Goal: Task Accomplishment & Management: Use online tool/utility

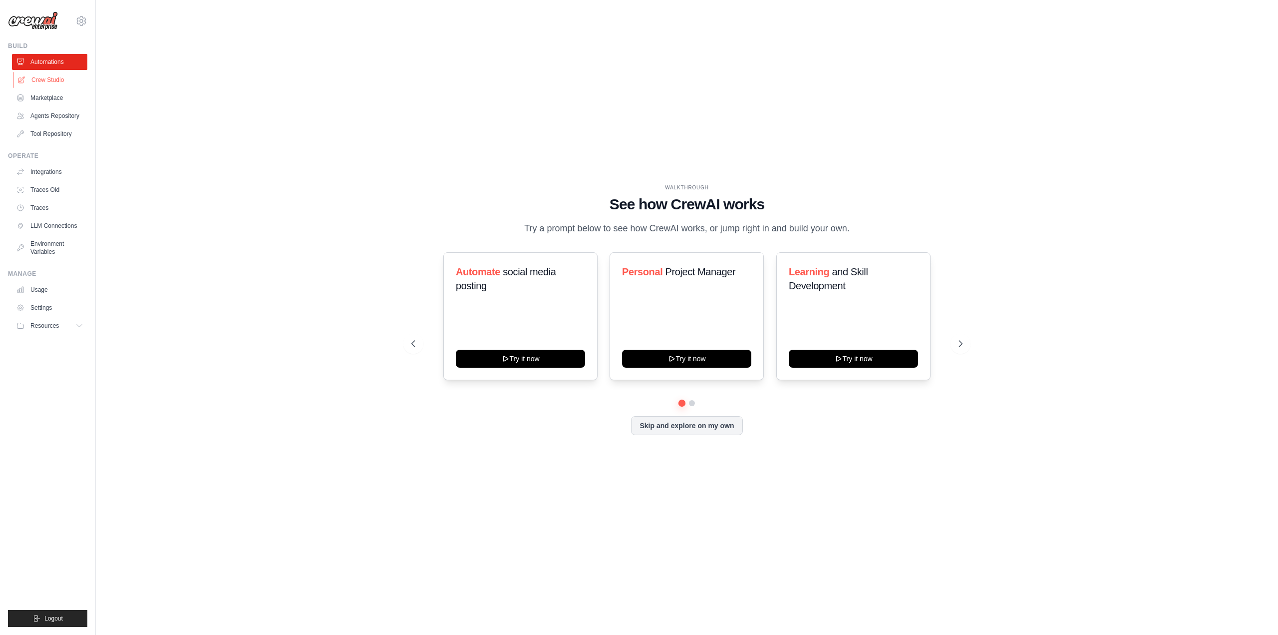
click at [56, 81] on link "Crew Studio" at bounding box center [50, 80] width 75 height 16
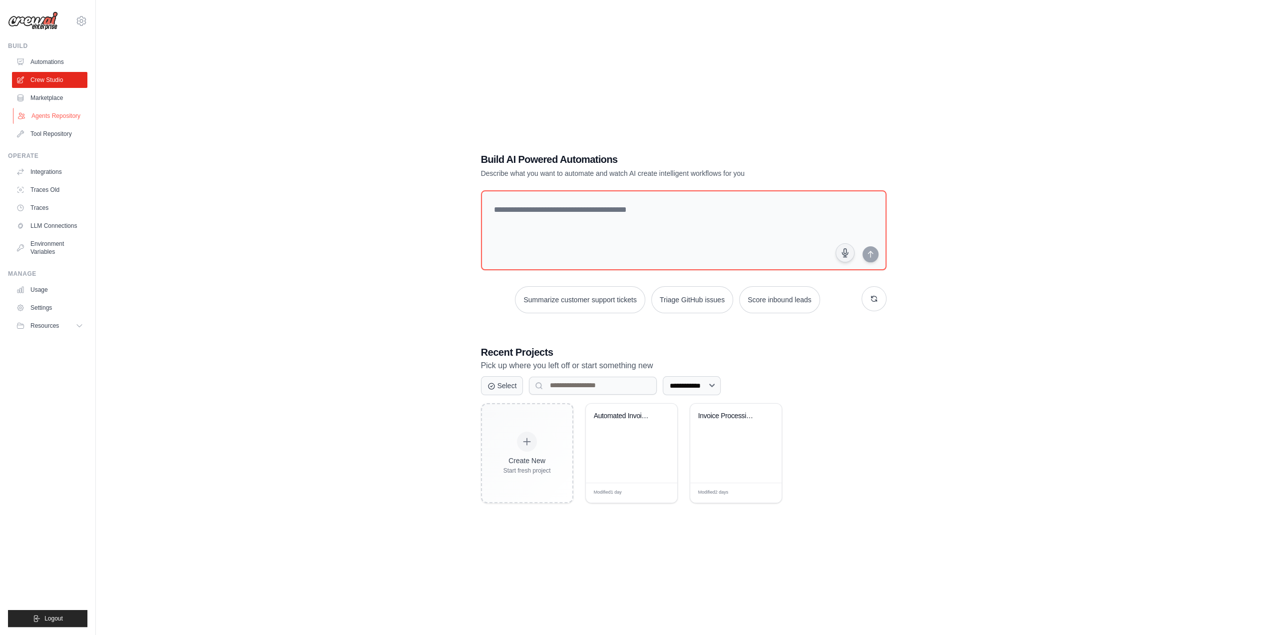
click at [51, 112] on link "Agents Repository" at bounding box center [50, 116] width 75 height 16
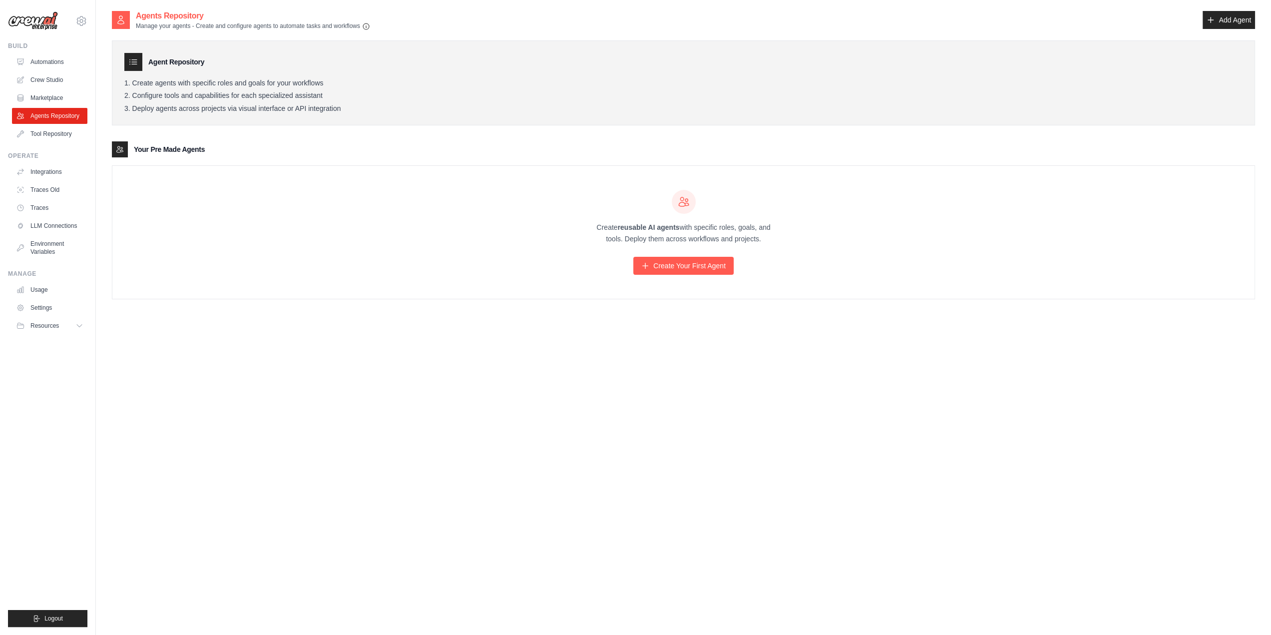
click at [398, 253] on div "Create reusable AI agents with specific roles, goals, and tools. Deploy them ac…" at bounding box center [683, 232] width 1142 height 133
click at [48, 76] on link "Crew Studio" at bounding box center [50, 80] width 75 height 16
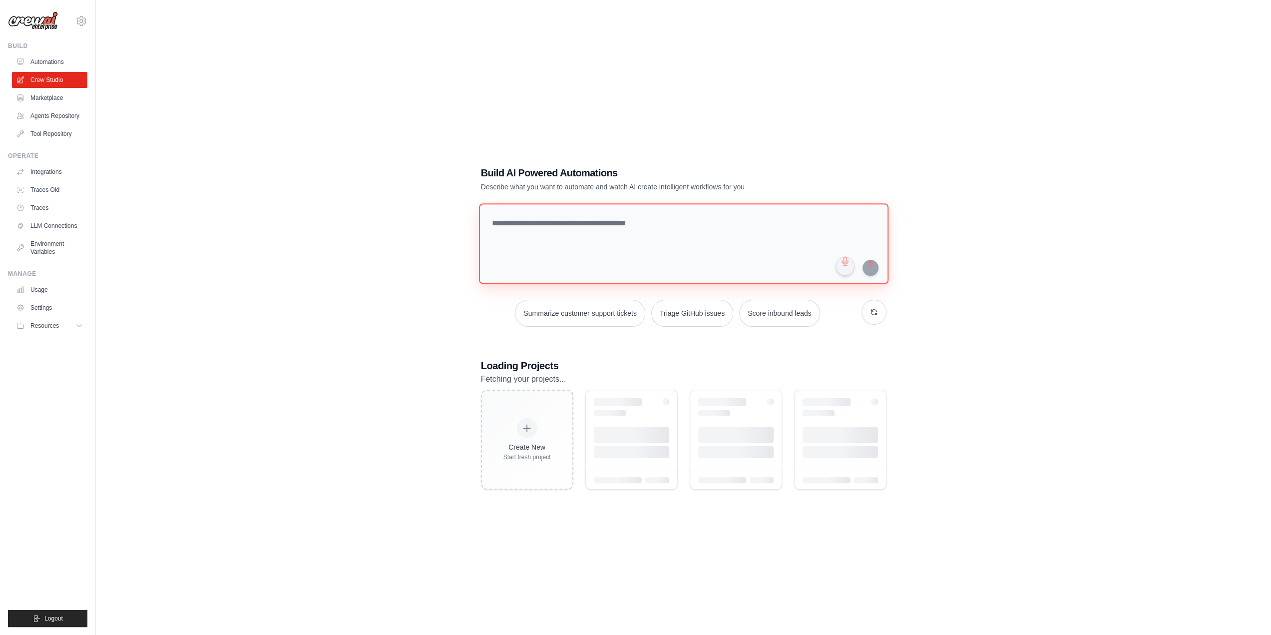
click at [593, 222] on textarea at bounding box center [682, 243] width 409 height 81
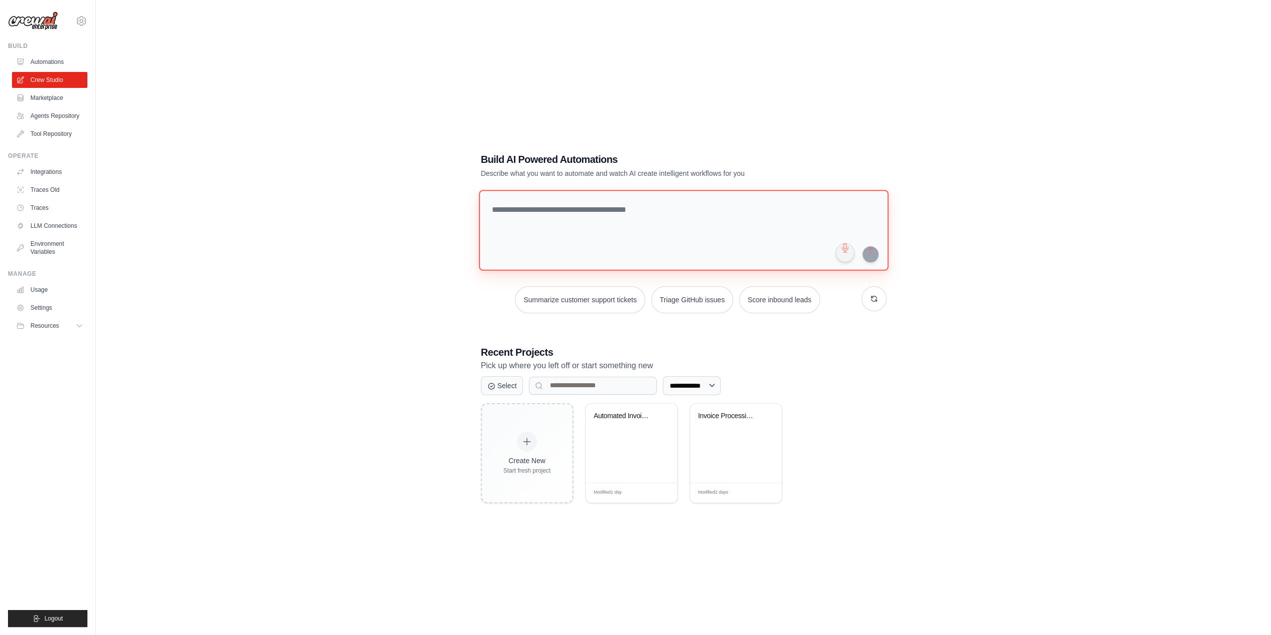
paste textarea "**********"
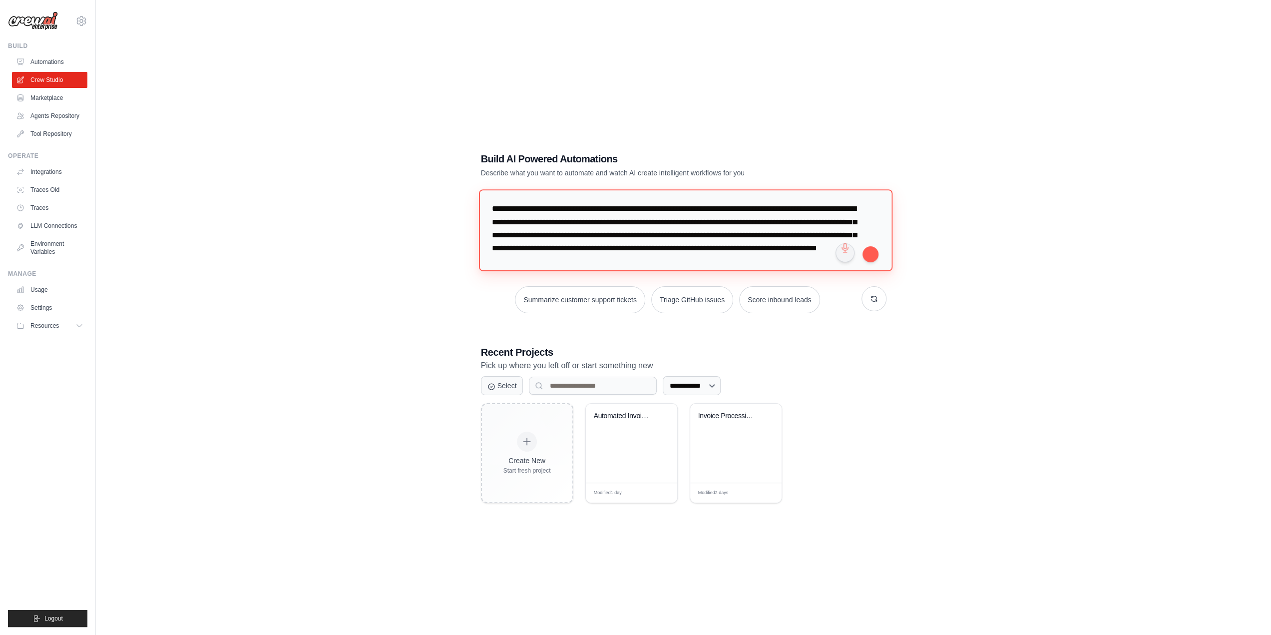
click at [495, 209] on textarea "**********" at bounding box center [684, 229] width 413 height 81
type textarea "**********"
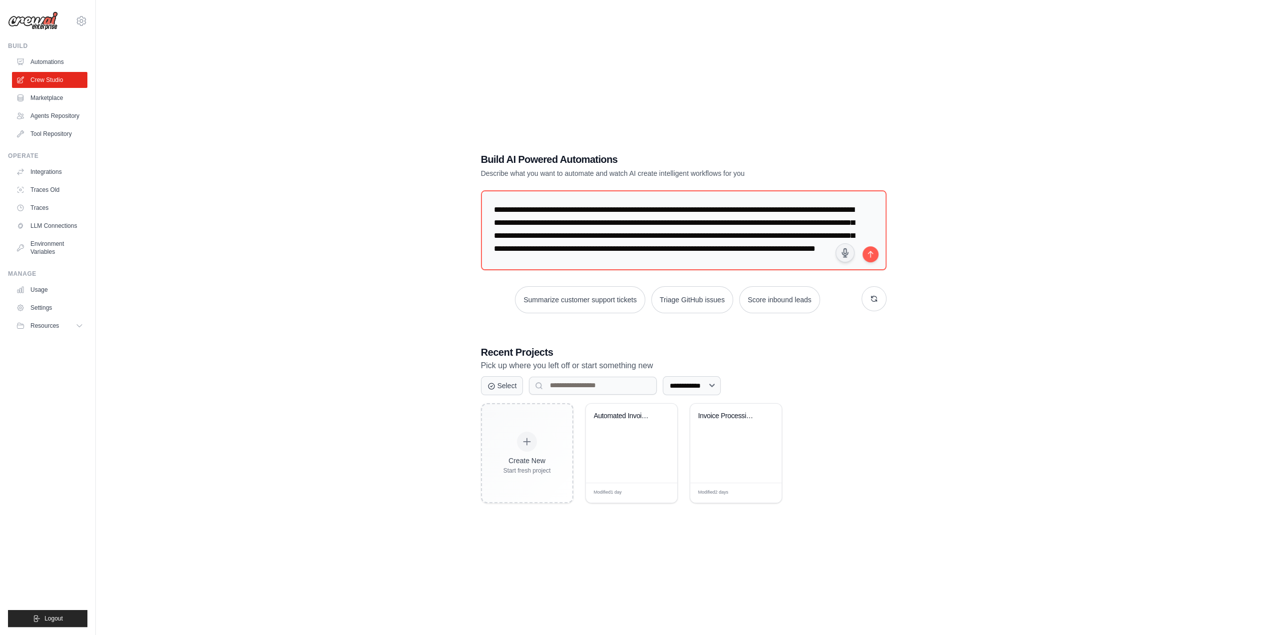
click at [1011, 323] on div "**********" at bounding box center [683, 327] width 1143 height 635
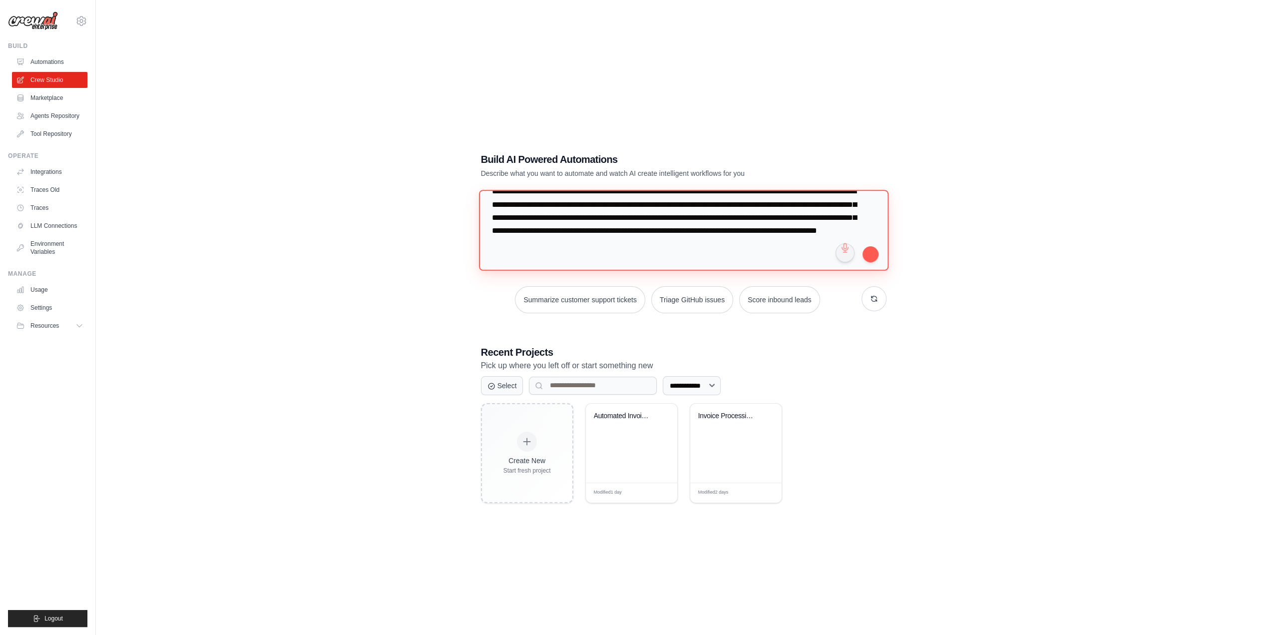
click at [799, 233] on textarea "**********" at bounding box center [682, 230] width 409 height 81
click at [871, 256] on button "submit" at bounding box center [870, 254] width 16 height 16
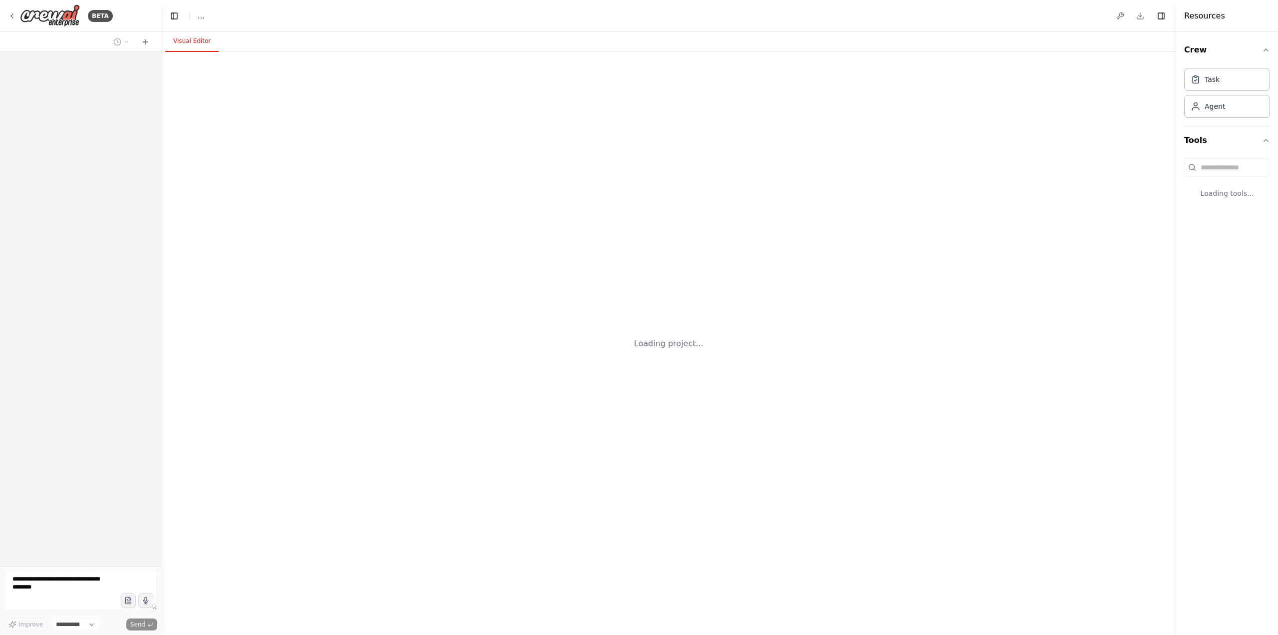
select select "****"
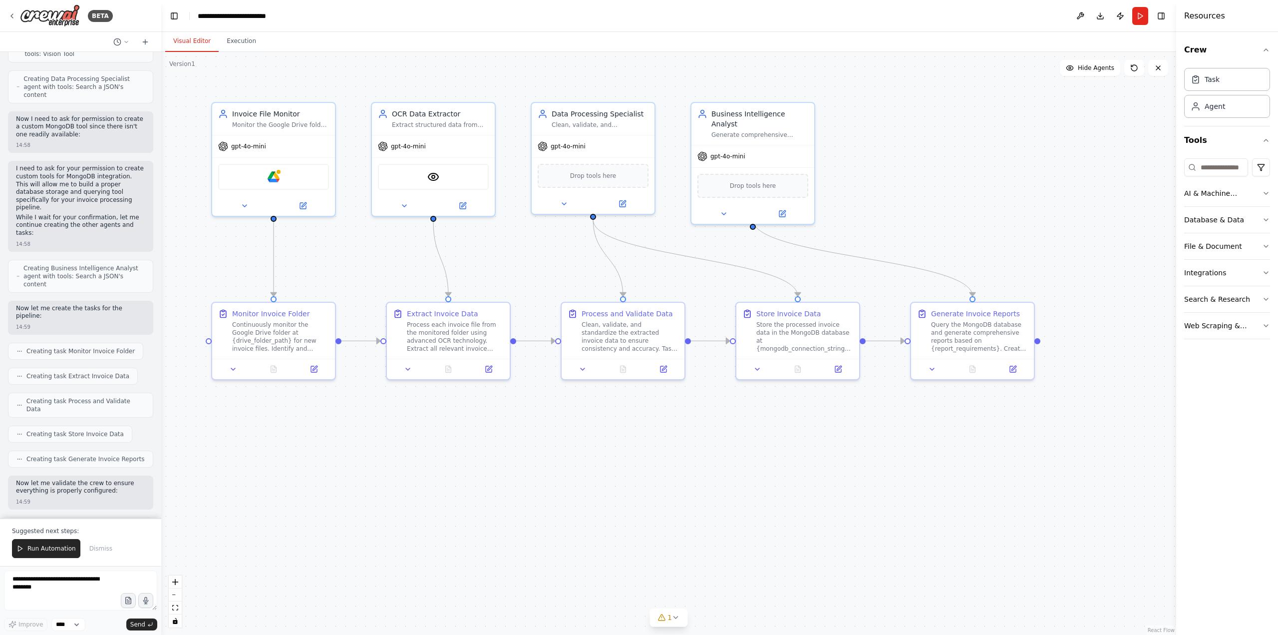
scroll to position [1198, 0]
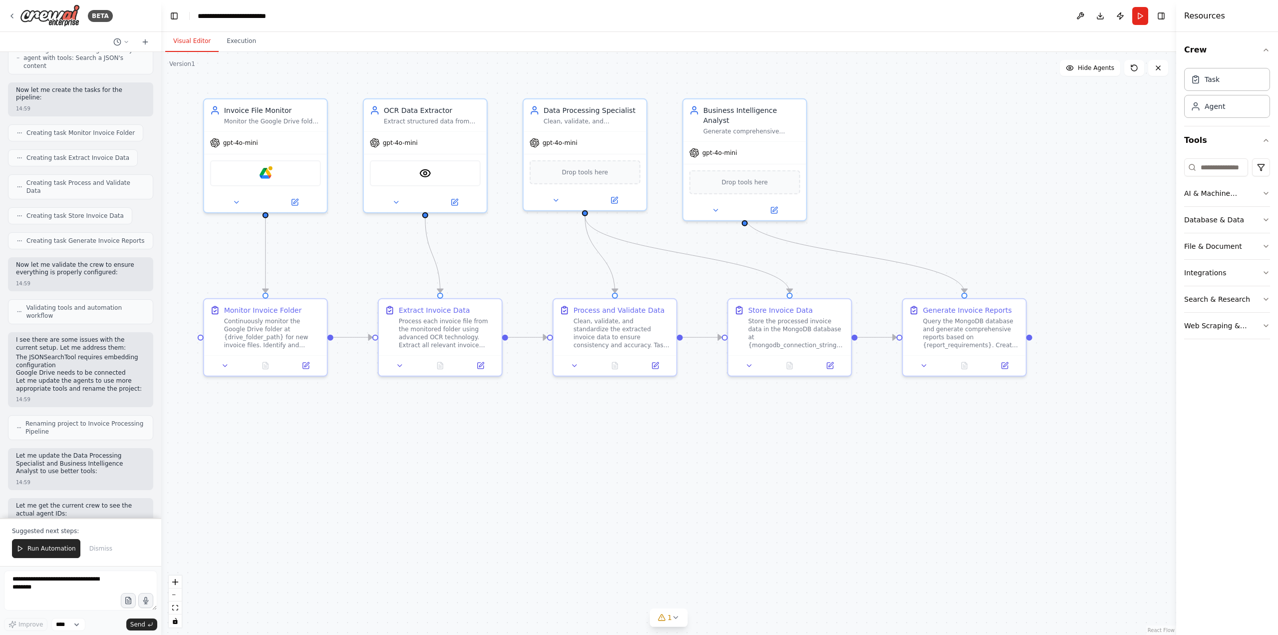
drag, startPoint x: 227, startPoint y: 433, endPoint x: 257, endPoint y: 435, distance: 30.5
click at [257, 435] on div ".deletable-edge-delete-btn { width: 20px; height: 20px; border: 0px solid #ffff…" at bounding box center [668, 343] width 1015 height 583
click at [40, 550] on span "Run Automation" at bounding box center [51, 548] width 48 height 8
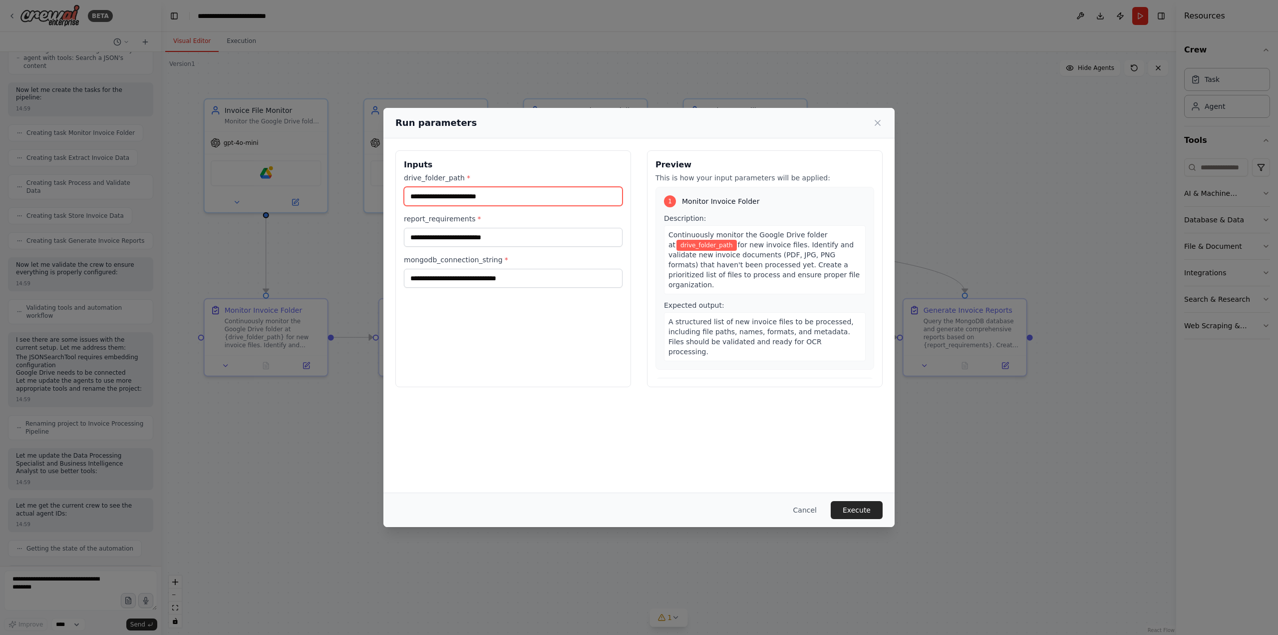
click at [513, 203] on input "drive_folder_path *" at bounding box center [513, 196] width 219 height 19
click at [523, 197] on input "drive_folder_path *" at bounding box center [513, 196] width 219 height 19
click at [509, 194] on input "drive_folder_path *" at bounding box center [513, 196] width 219 height 19
paste input "**********"
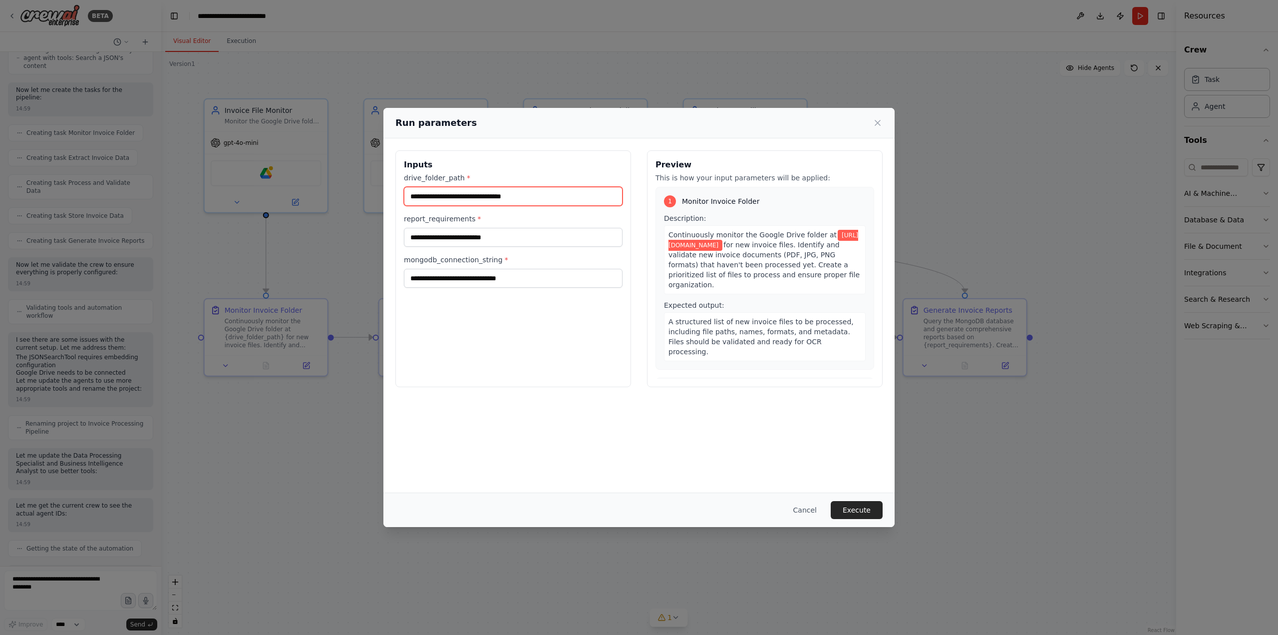
type input "**********"
click at [500, 340] on div "**********" at bounding box center [513, 268] width 236 height 237
click at [500, 221] on label "report_requirements *" at bounding box center [513, 219] width 219 height 10
click at [500, 228] on input "report_requirements *" at bounding box center [513, 237] width 219 height 19
click at [513, 237] on input "report_requirements *" at bounding box center [513, 237] width 219 height 19
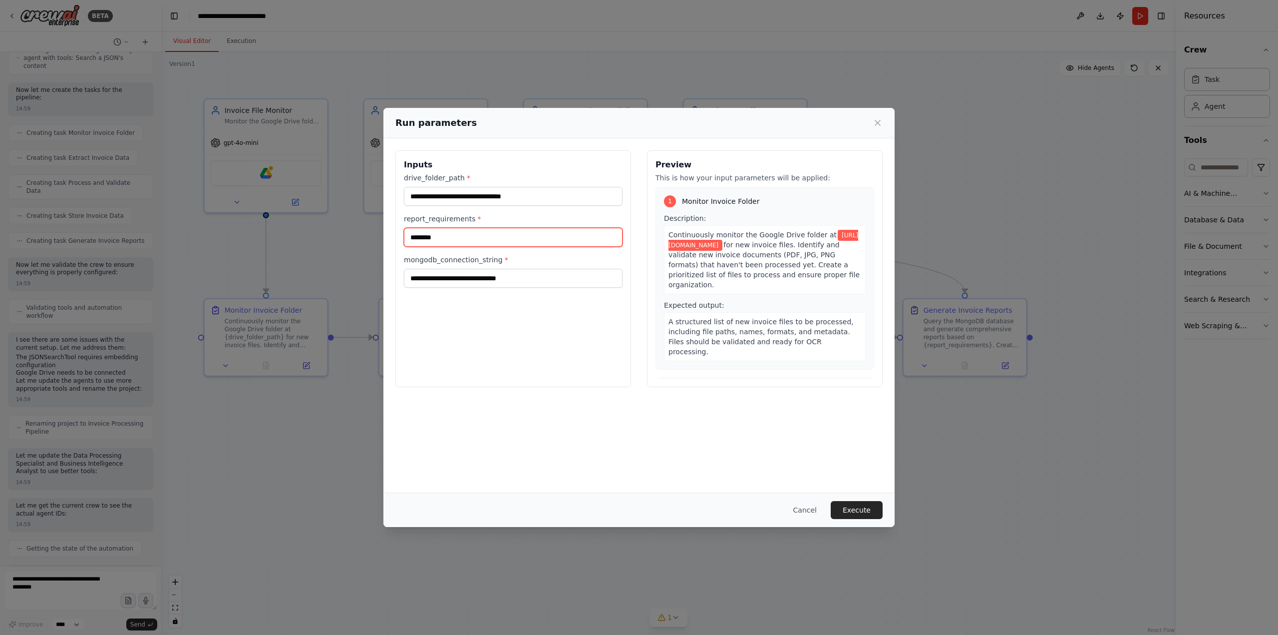
type input "*******"
drag, startPoint x: 499, startPoint y: 261, endPoint x: 400, endPoint y: 259, distance: 98.9
click at [400, 259] on div "**********" at bounding box center [513, 268] width 236 height 237
copy label "mongodb_connection_string *"
click at [589, 424] on div "**********" at bounding box center [639, 315] width 511 height 354
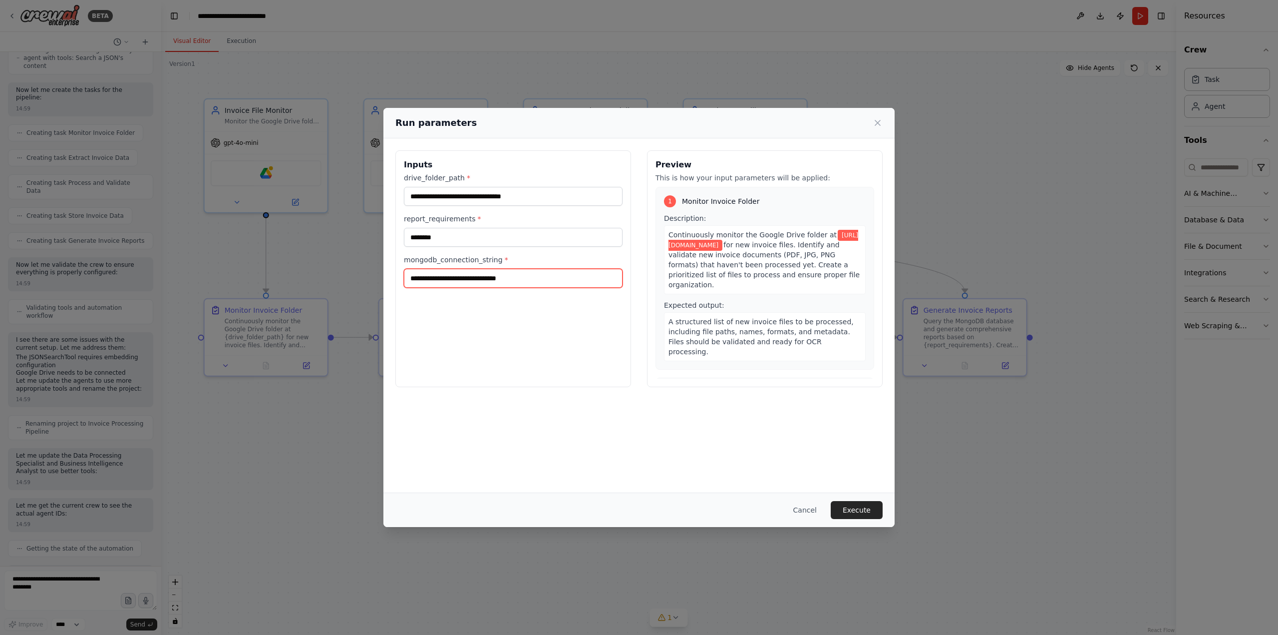
click at [472, 278] on input "mongodb_connection_string *" at bounding box center [513, 278] width 219 height 19
paste input "**********"
type input "**********"
click at [613, 369] on div "**********" at bounding box center [513, 268] width 236 height 237
click at [856, 507] on button "Execute" at bounding box center [857, 510] width 52 height 18
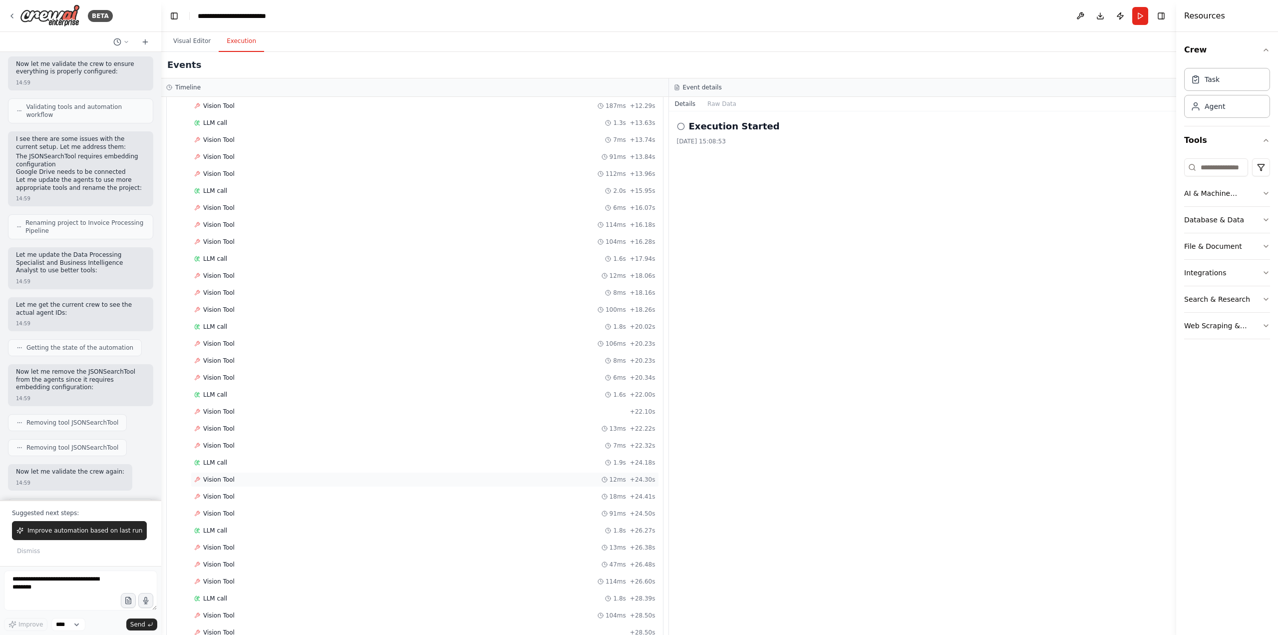
scroll to position [32, 0]
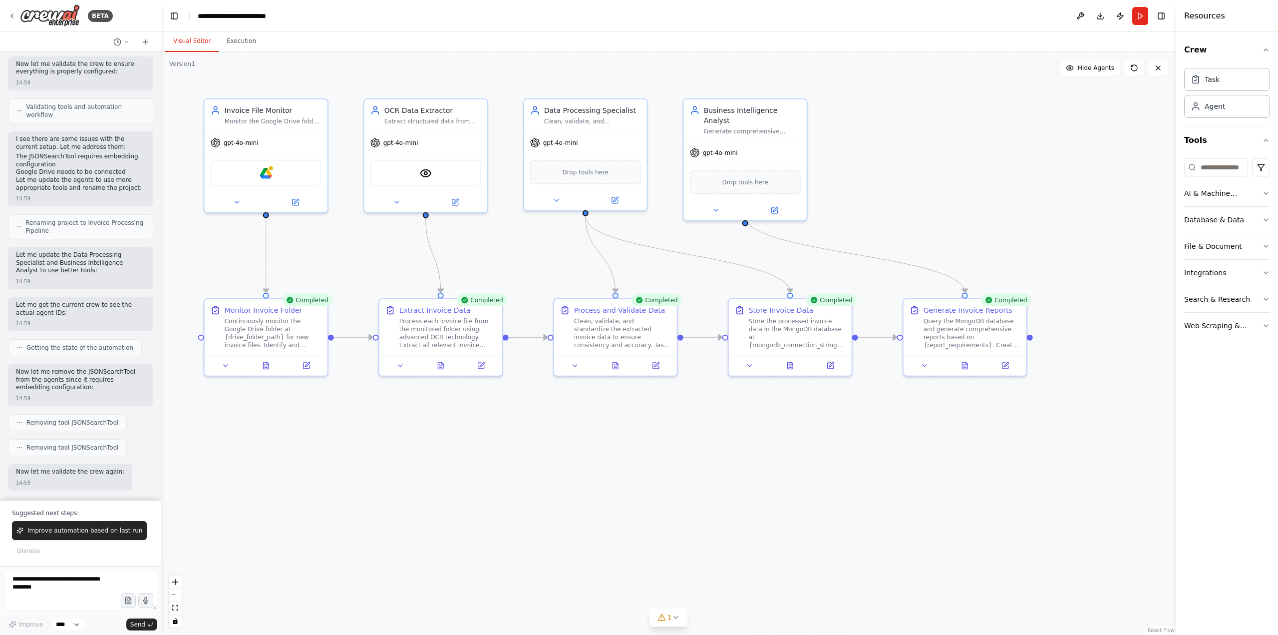
click at [186, 42] on button "Visual Editor" at bounding box center [191, 41] width 53 height 21
click at [79, 591] on textarea at bounding box center [80, 590] width 153 height 40
drag, startPoint x: 79, startPoint y: 591, endPoint x: 87, endPoint y: 591, distance: 7.5
click at [87, 591] on textarea at bounding box center [80, 590] width 153 height 40
click at [95, 594] on textarea at bounding box center [80, 590] width 153 height 40
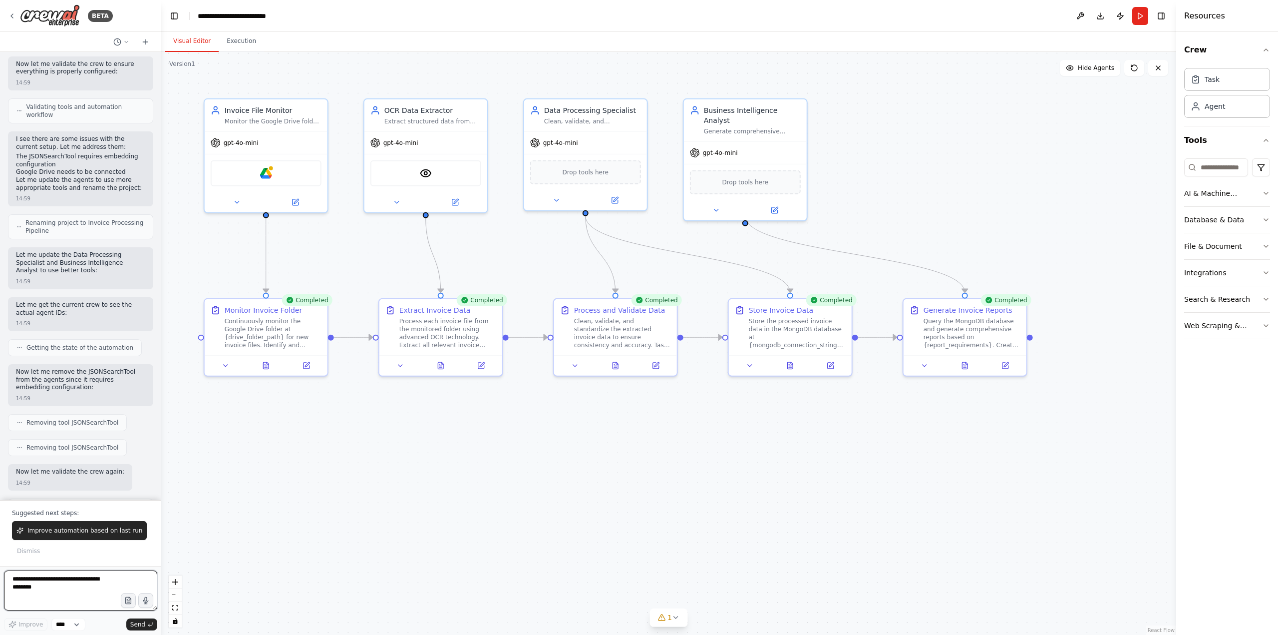
paste textarea "**********"
type textarea "**********"
click at [136, 625] on span "Send" at bounding box center [137, 624] width 15 height 8
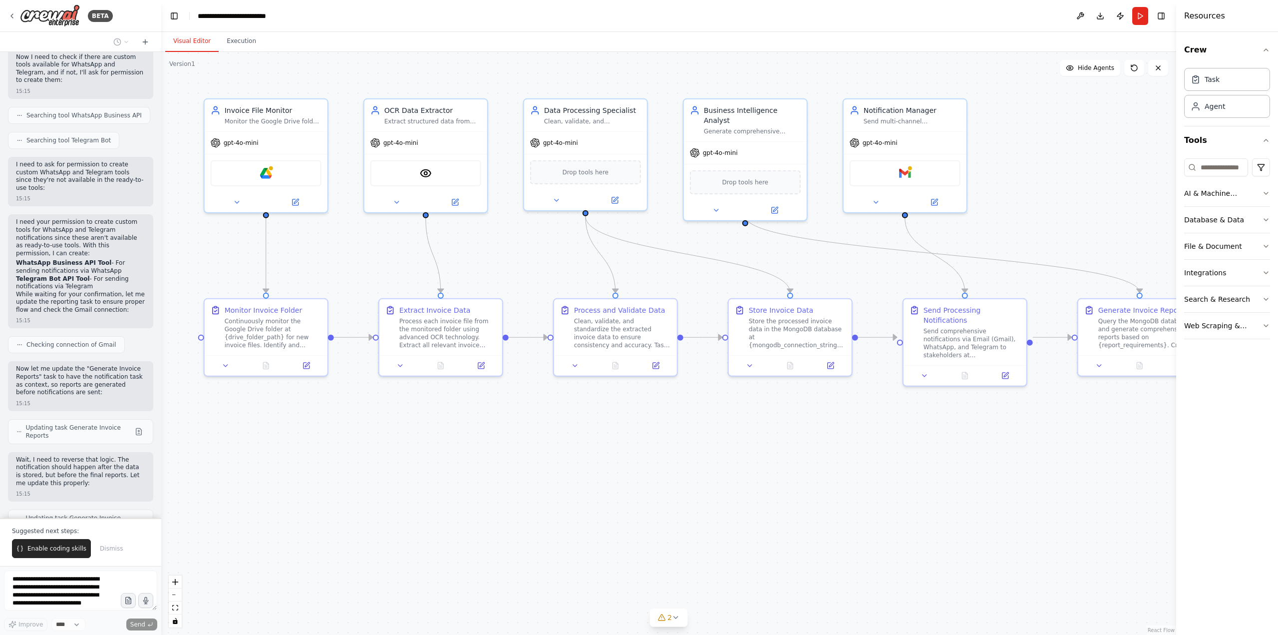
scroll to position [2463, 0]
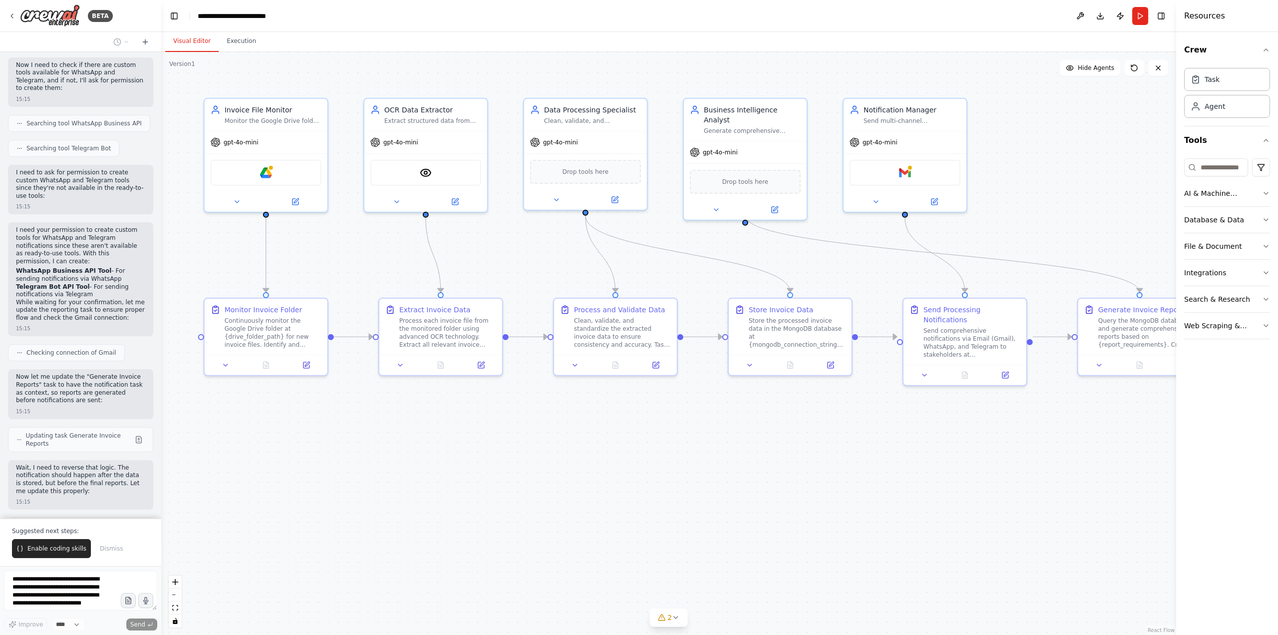
click at [681, 476] on div ".deletable-edge-delete-btn { width: 20px; height: 20px; border: 0px solid #ffff…" at bounding box center [668, 343] width 1015 height 583
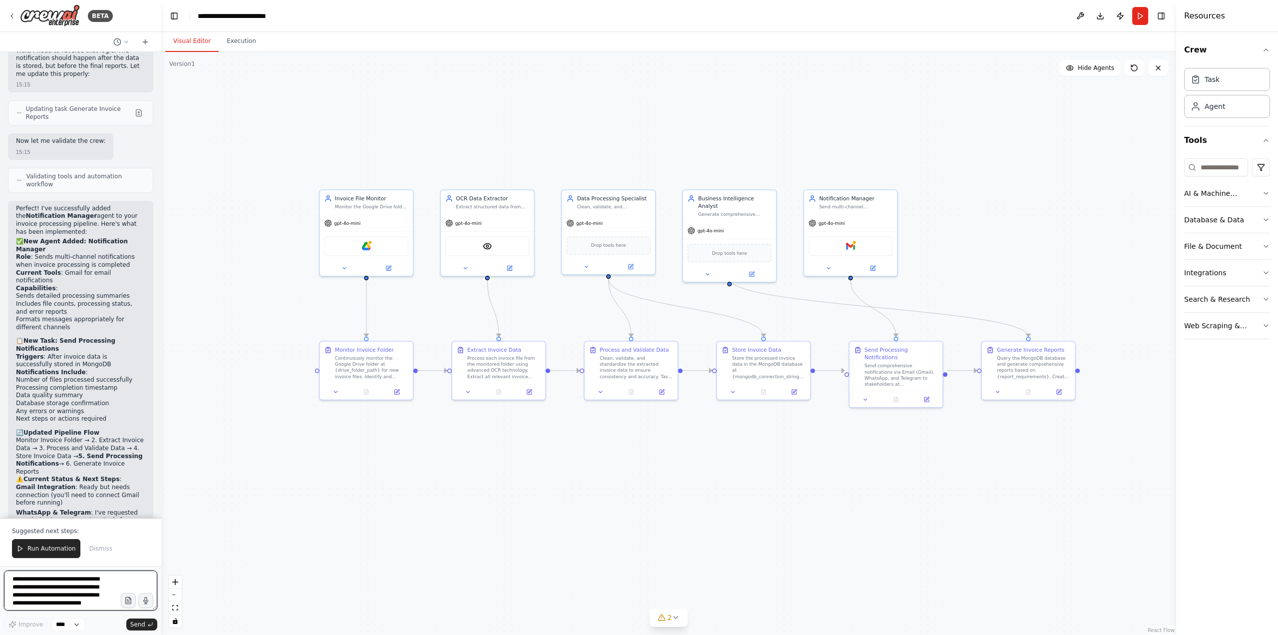
scroll to position [2888, 0]
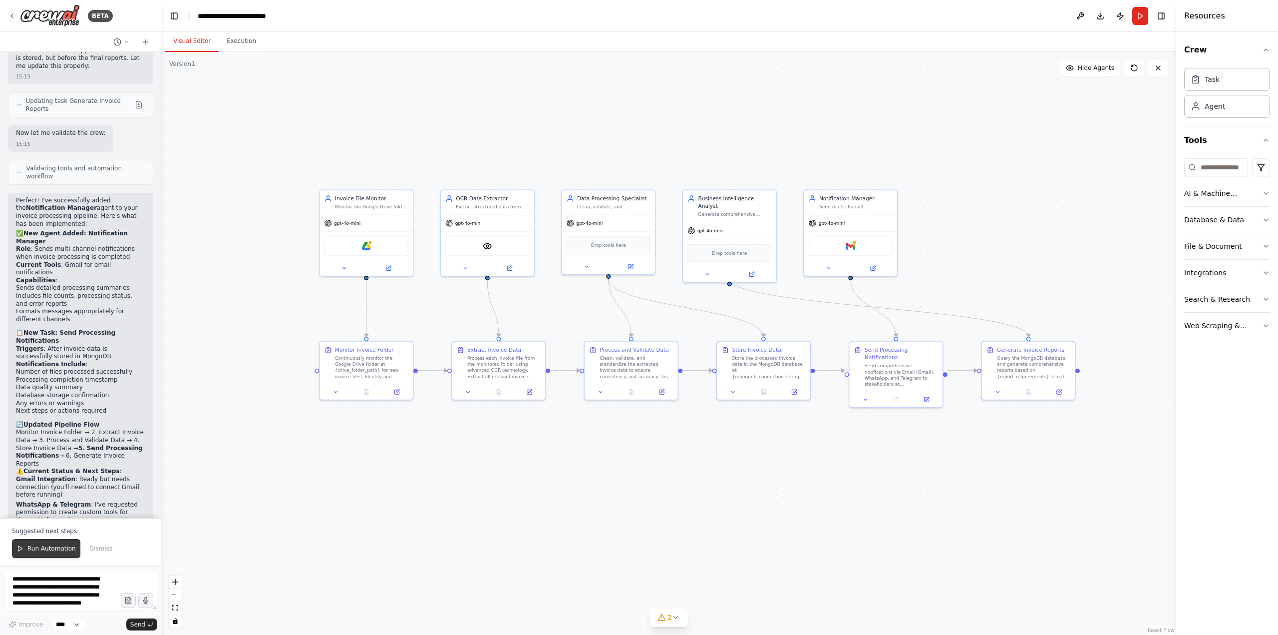
click at [39, 548] on span "Run Automation" at bounding box center [51, 548] width 48 height 8
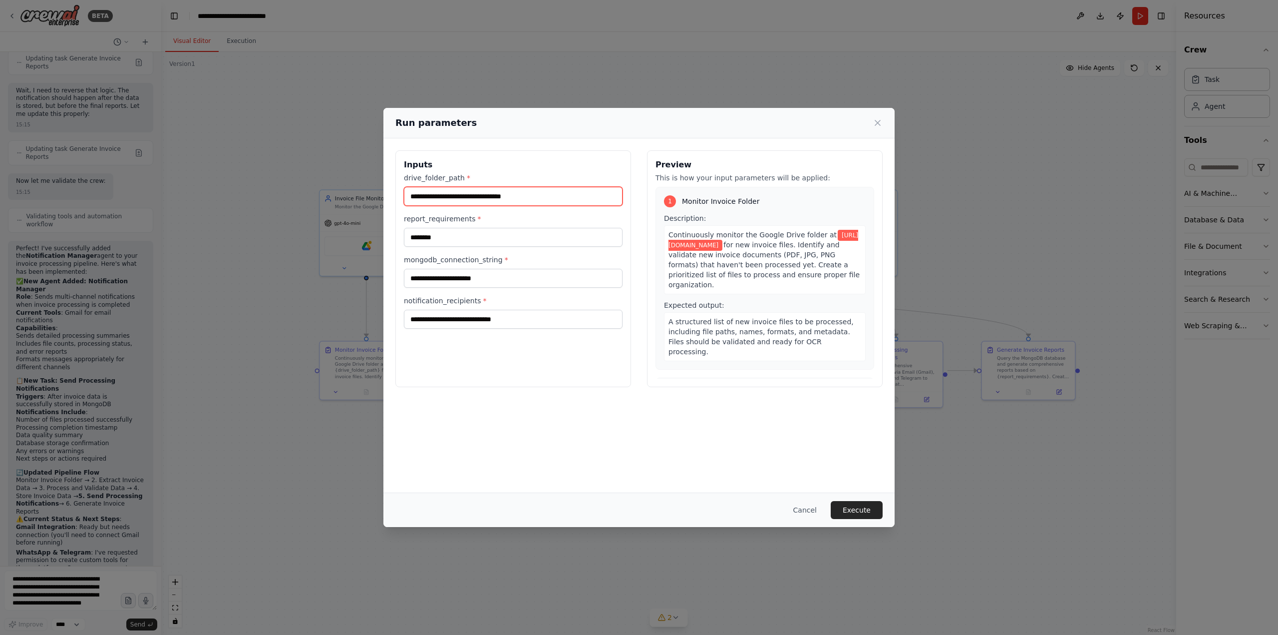
click at [580, 193] on input "**********" at bounding box center [513, 196] width 219 height 19
click at [477, 240] on input "*******" at bounding box center [513, 237] width 219 height 19
click at [516, 315] on input "notification_recipients *" at bounding box center [513, 319] width 219 height 19
click at [481, 321] on input "notification_recipients *" at bounding box center [513, 319] width 219 height 19
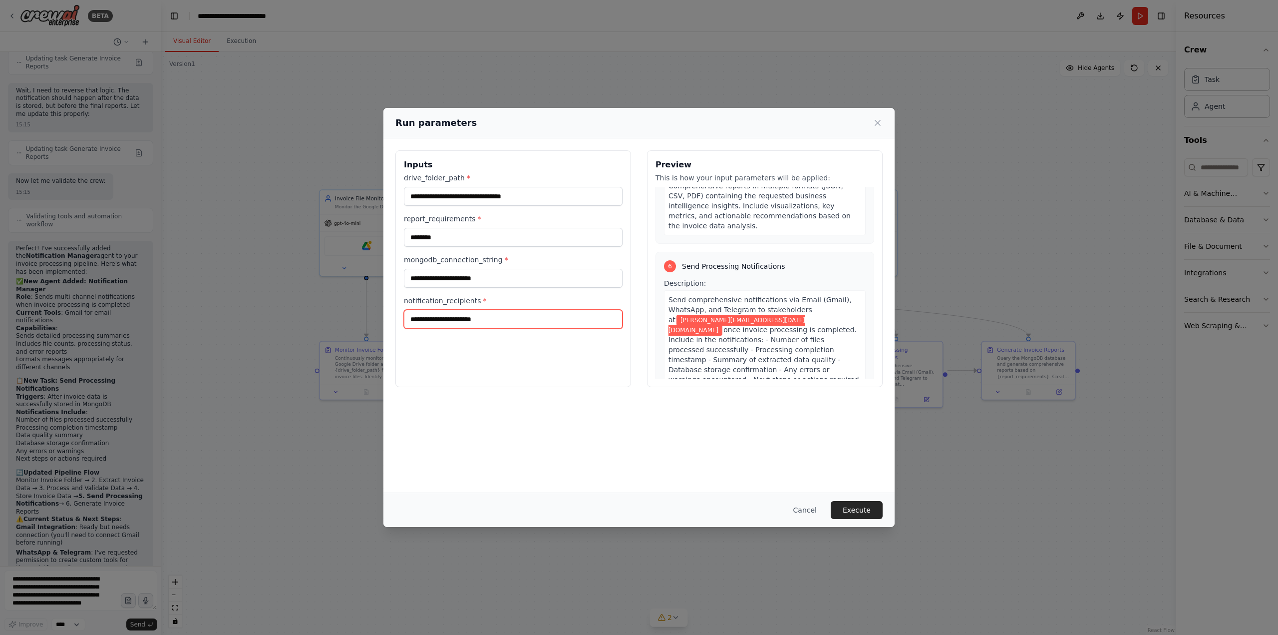
scroll to position [949, 0]
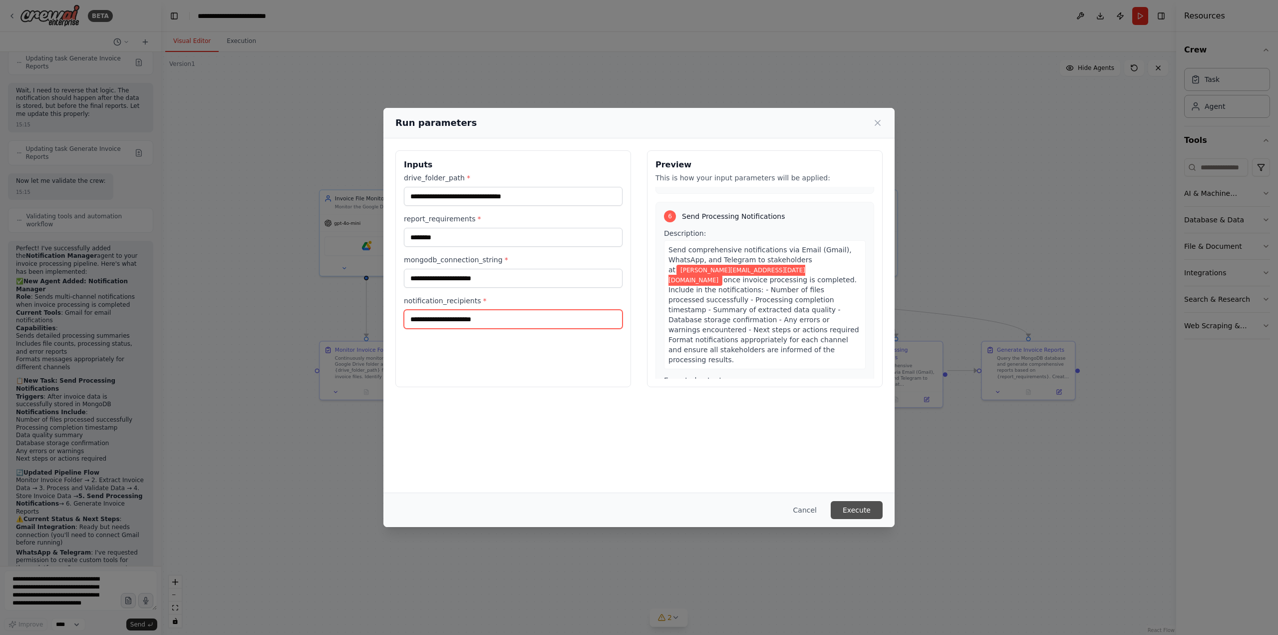
type input "**********"
click at [857, 508] on button "Execute" at bounding box center [857, 510] width 52 height 18
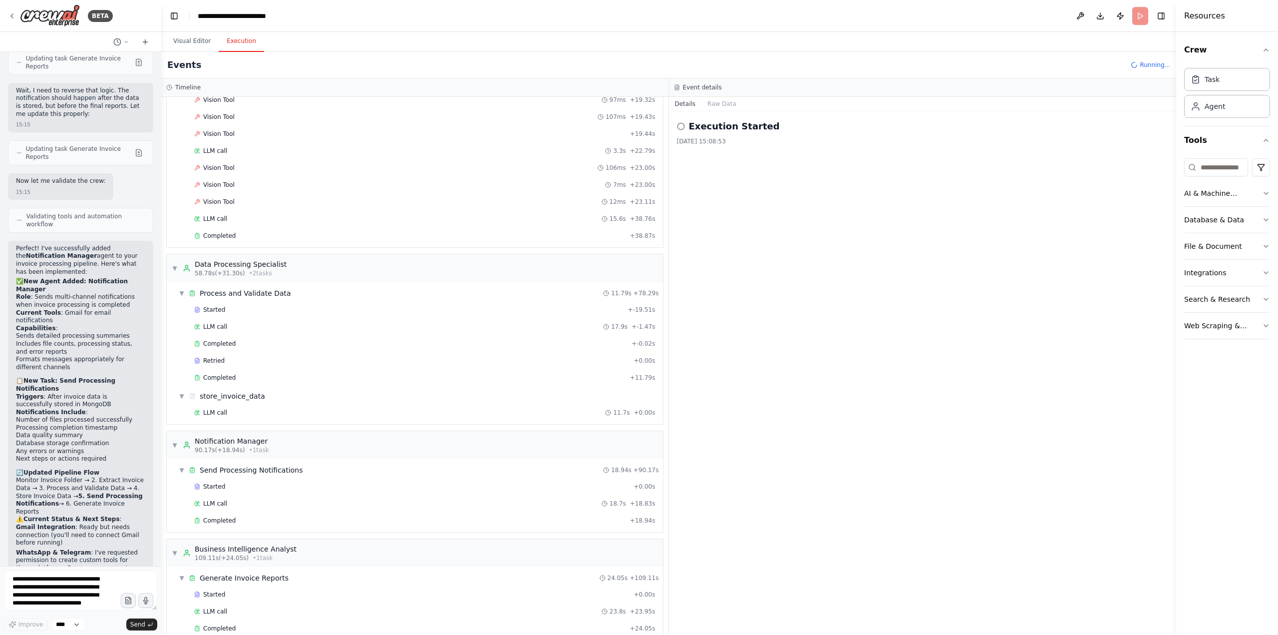
scroll to position [2888, 0]
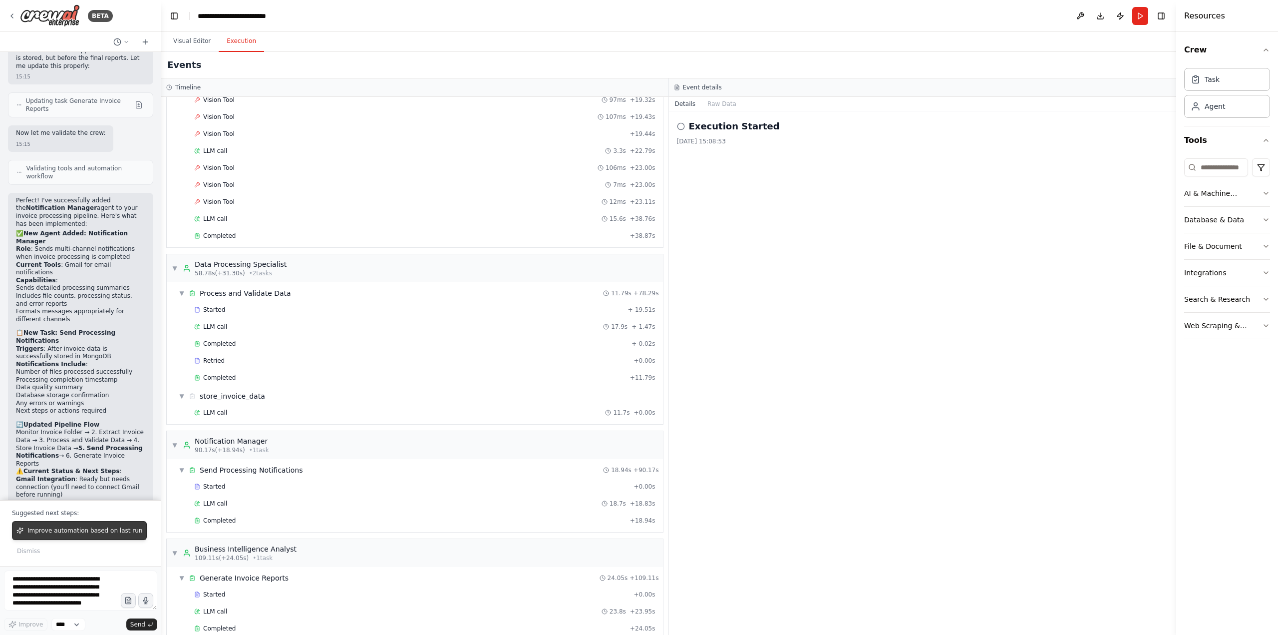
click at [50, 532] on span "Improve automation based on last run" at bounding box center [84, 530] width 115 height 8
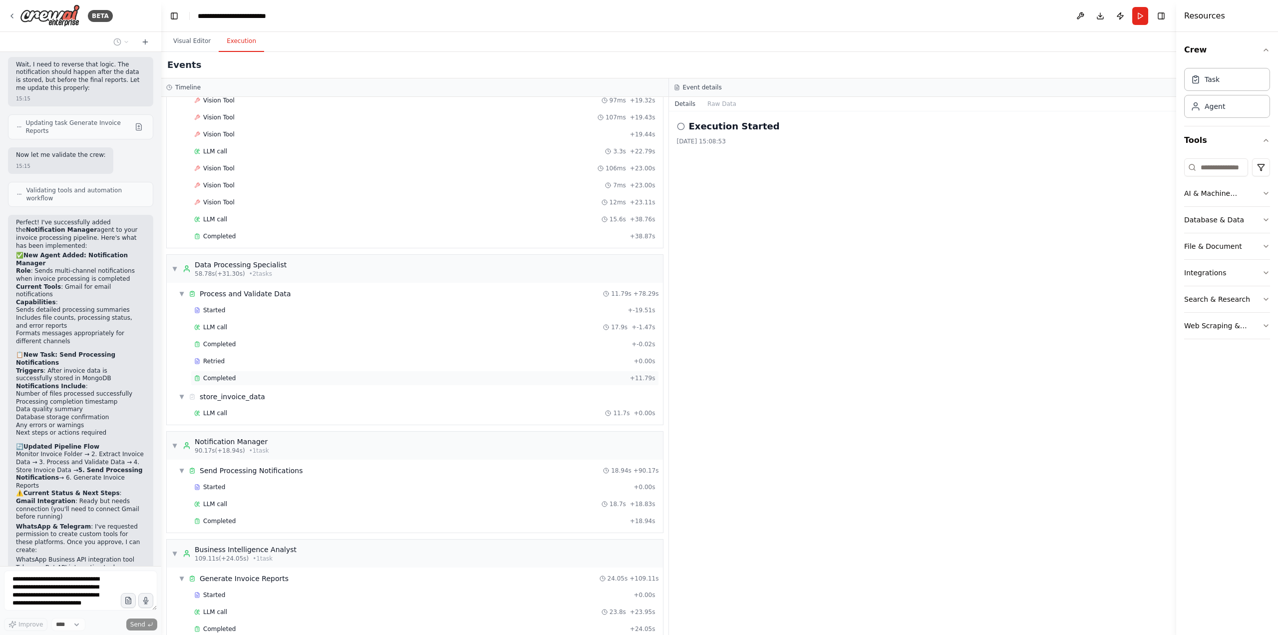
scroll to position [471, 0]
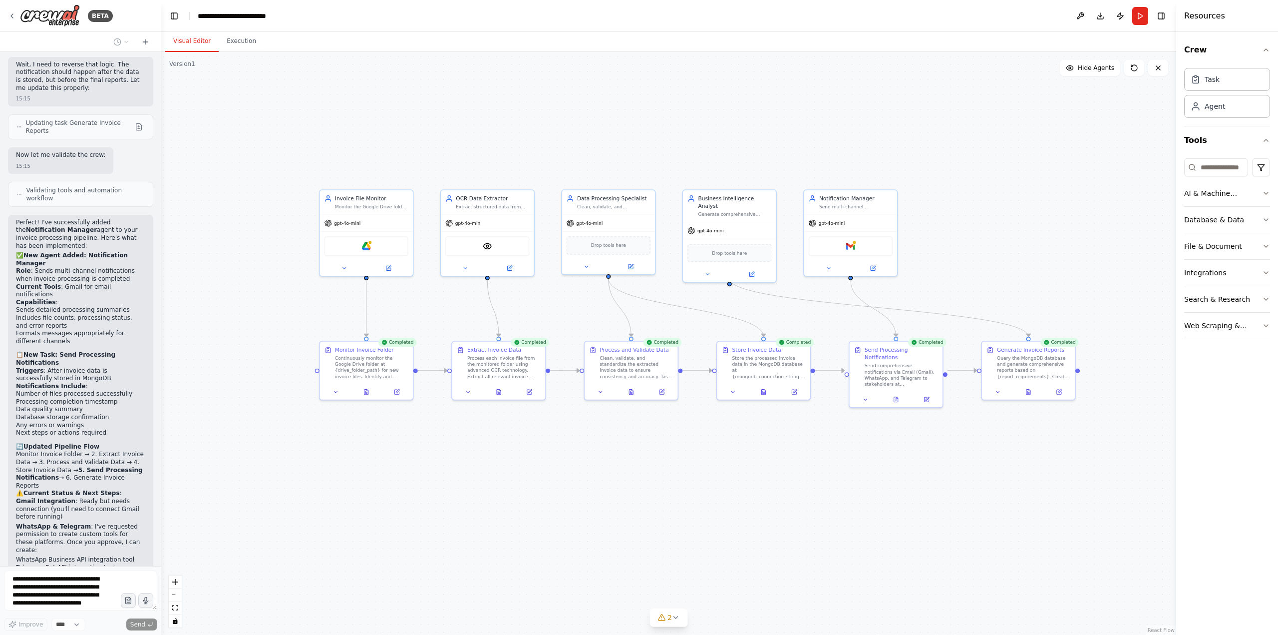
click at [193, 41] on button "Visual Editor" at bounding box center [191, 41] width 53 height 21
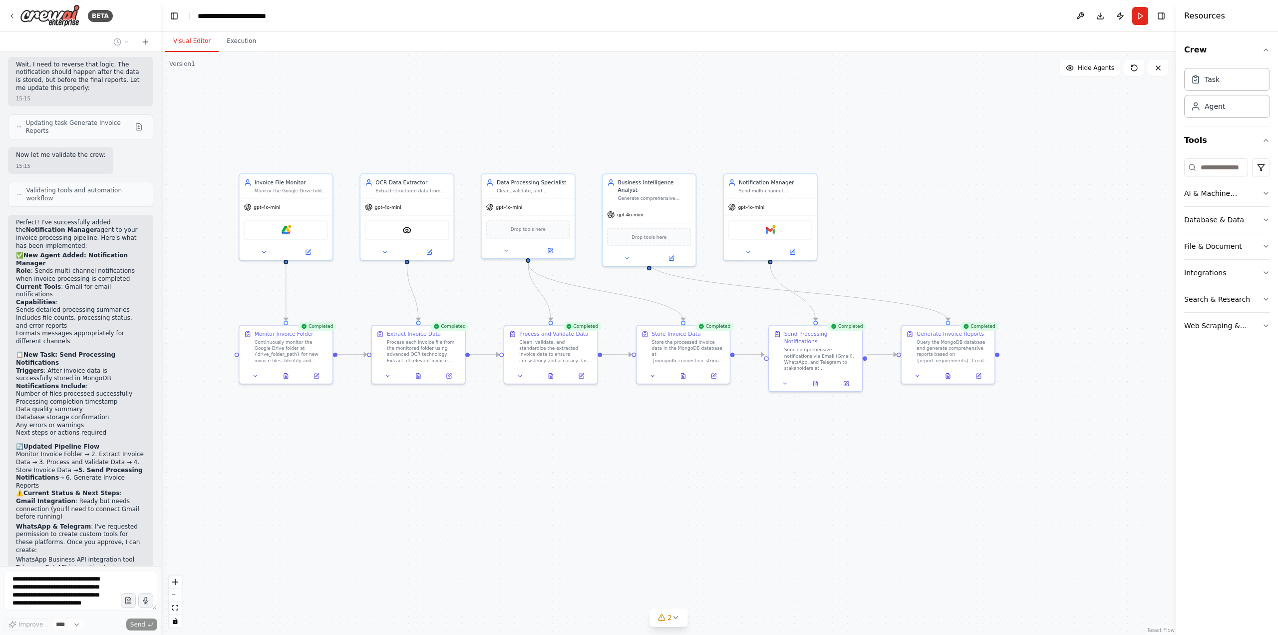
drag, startPoint x: 1007, startPoint y: 500, endPoint x: 926, endPoint y: 484, distance: 82.0
click at [926, 484] on div ".deletable-edge-delete-btn { width: 20px; height: 20px; border: 0px solid #ffff…" at bounding box center [668, 343] width 1015 height 583
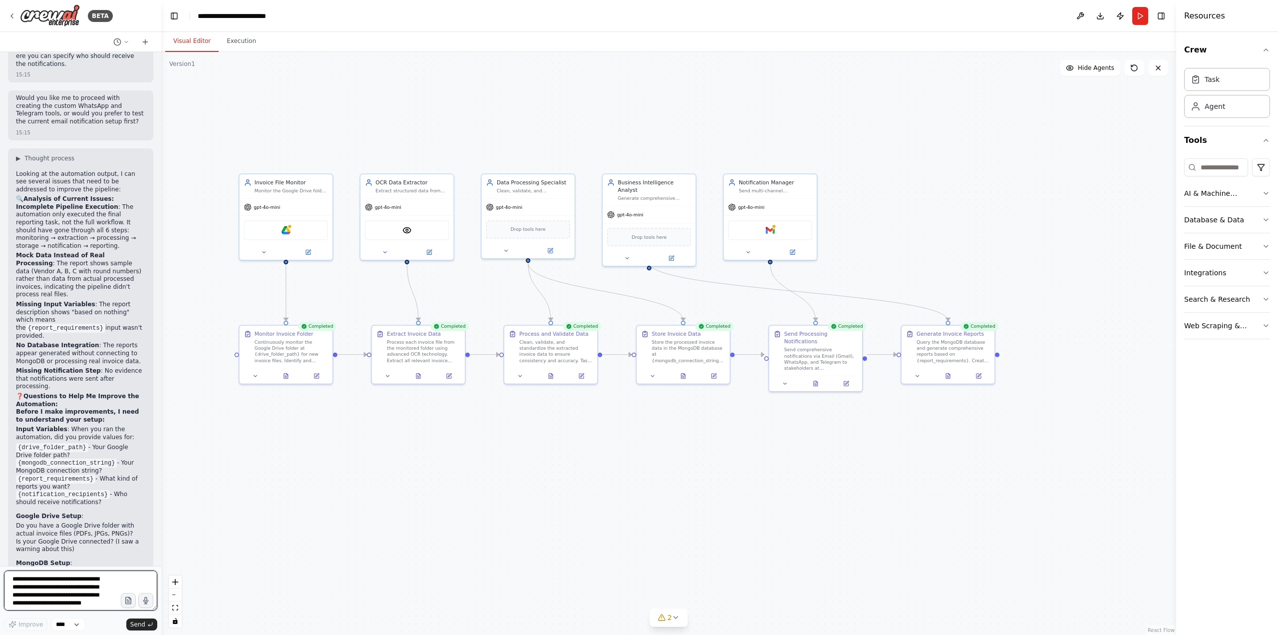
scroll to position [3415, 0]
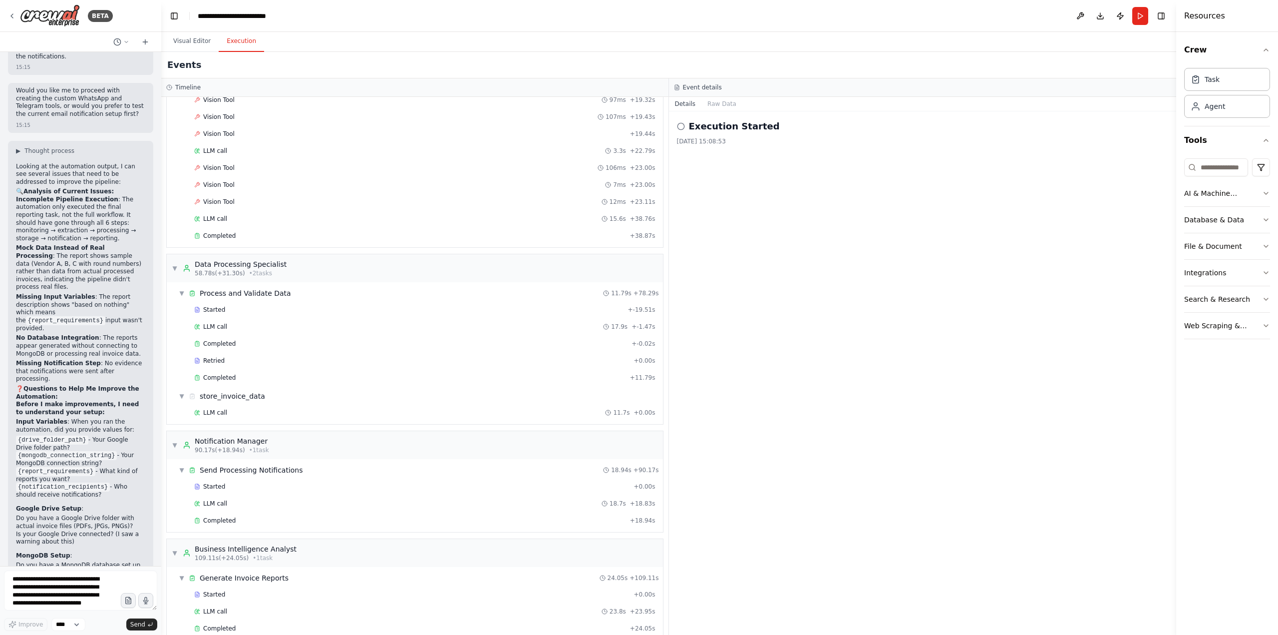
click at [236, 45] on button "Execution" at bounding box center [241, 41] width 45 height 21
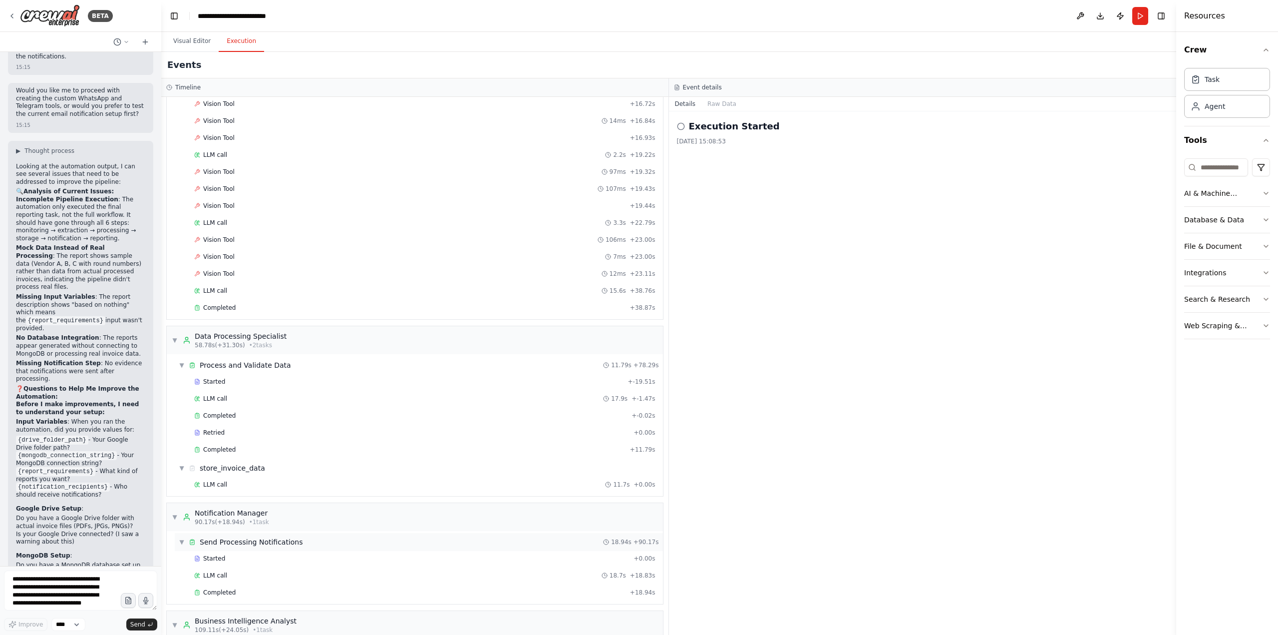
scroll to position [471, 0]
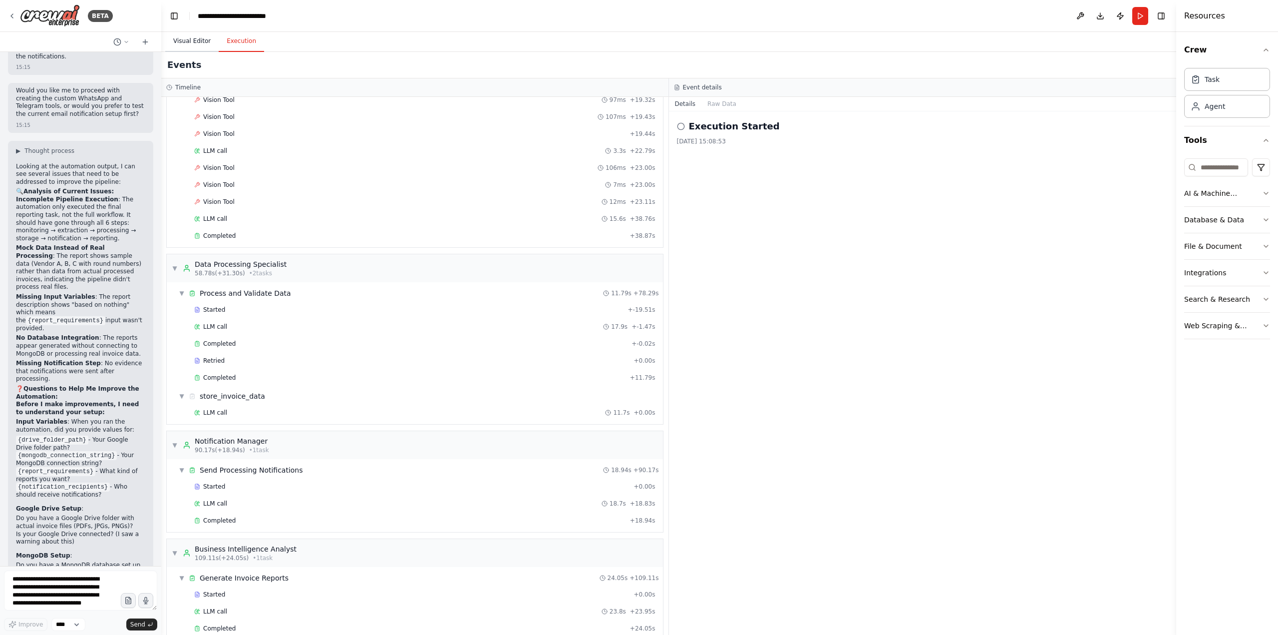
click at [202, 42] on button "Visual Editor" at bounding box center [191, 41] width 53 height 21
click at [244, 49] on button "Execution" at bounding box center [241, 41] width 45 height 21
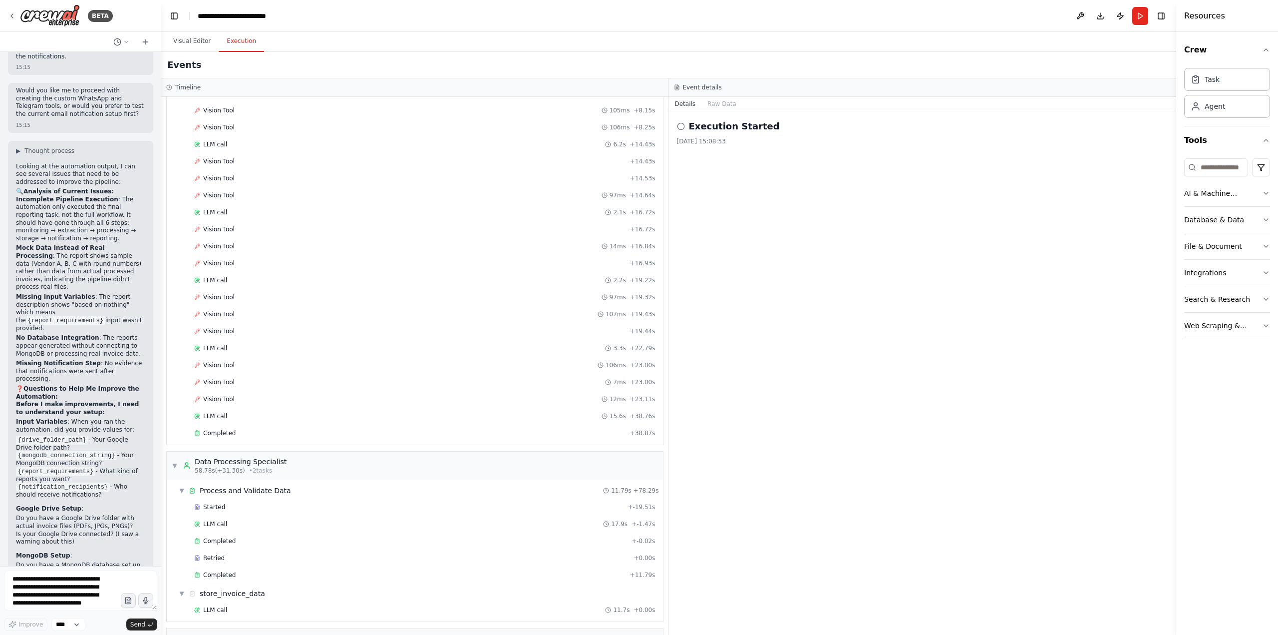
scroll to position [172, 0]
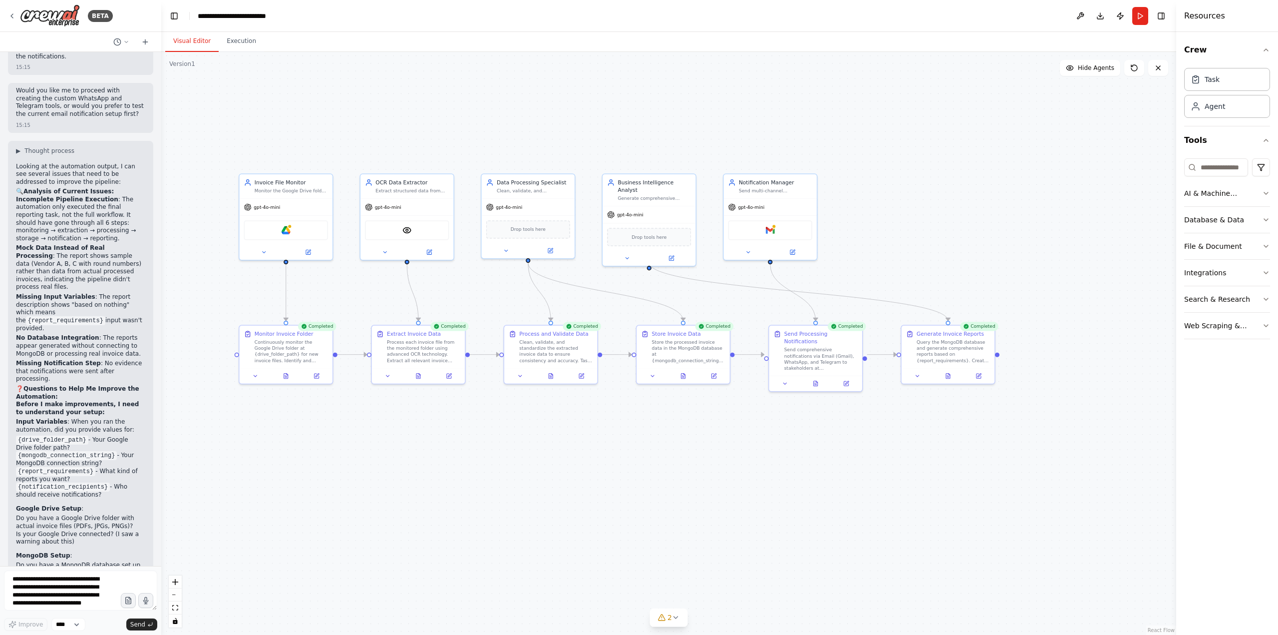
click at [183, 38] on button "Visual Editor" at bounding box center [191, 41] width 53 height 21
click at [1129, 292] on div ".deletable-edge-delete-btn { width: 20px; height: 20px; border: 0px solid #ffff…" at bounding box center [668, 343] width 1015 height 583
click at [1264, 46] on icon "button" at bounding box center [1266, 50] width 8 height 8
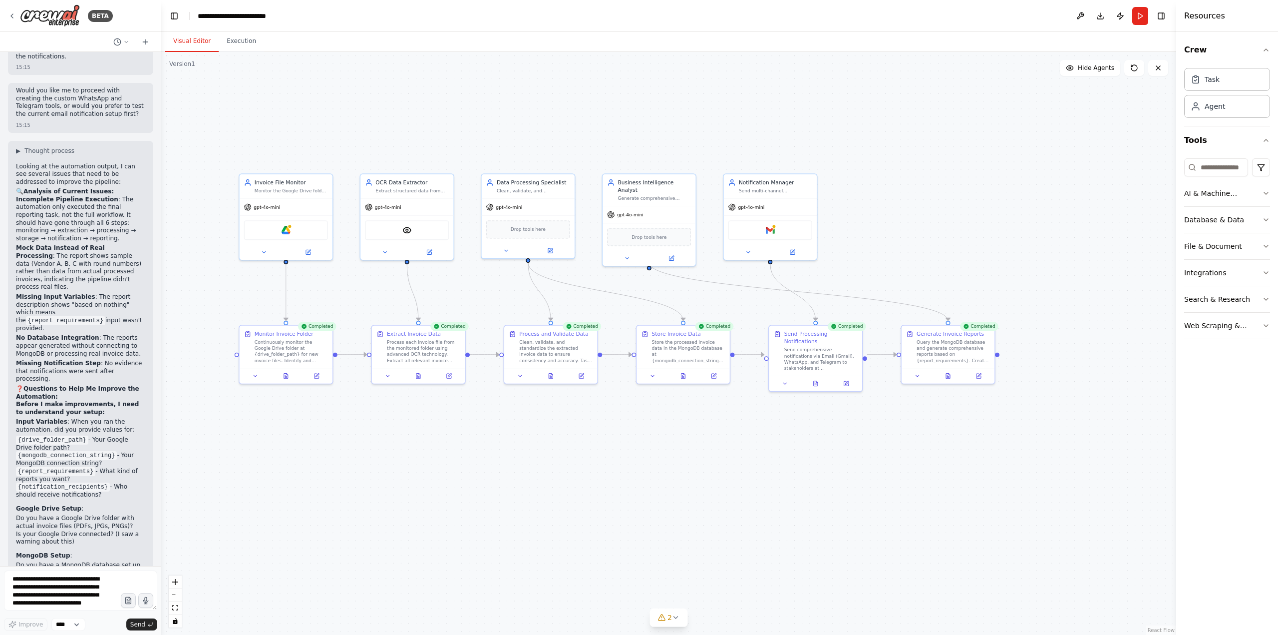
click at [1116, 355] on div ".deletable-edge-delete-btn { width: 20px; height: 20px; border: 0px solid #ffff…" at bounding box center [668, 343] width 1015 height 583
click at [1006, 229] on div ".deletable-edge-delete-btn { width: 20px; height: 20px; border: 0px solid #ffff…" at bounding box center [668, 343] width 1015 height 583
click at [1222, 164] on input at bounding box center [1216, 167] width 64 height 18
click at [1091, 131] on div ".deletable-edge-delete-btn { width: 20px; height: 20px; border: 0px solid #ffff…" at bounding box center [668, 343] width 1015 height 583
click at [1139, 67] on button at bounding box center [1135, 68] width 20 height 16
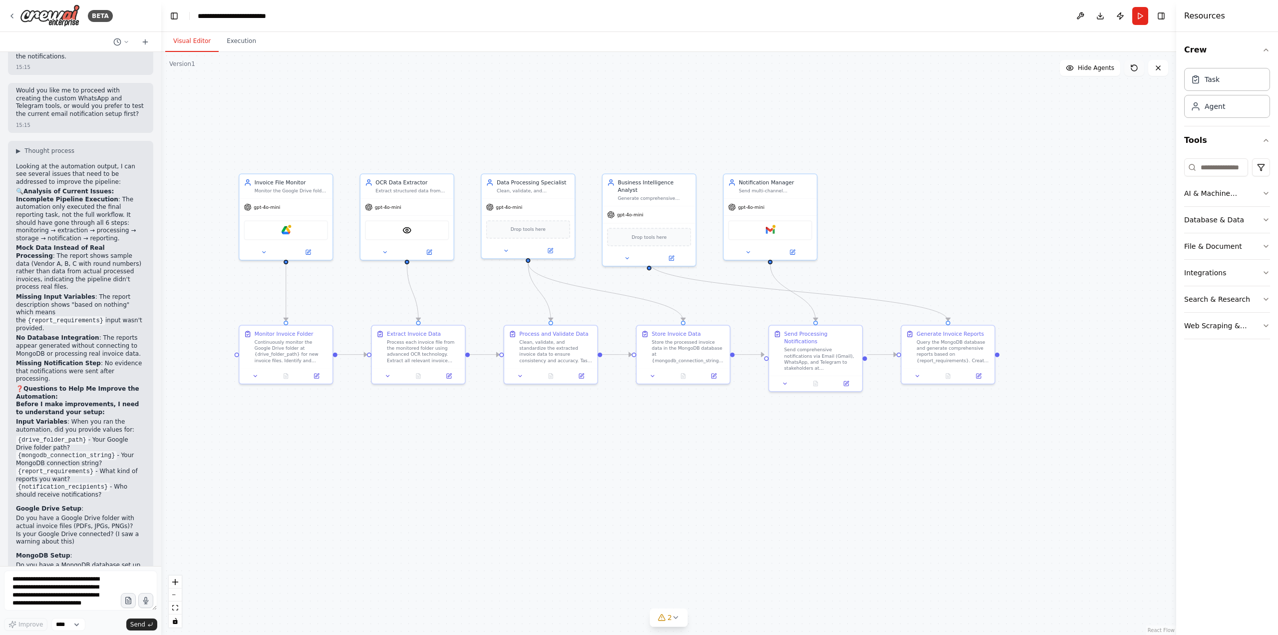
click at [1134, 68] on icon at bounding box center [1135, 68] width 8 height 8
click at [1045, 123] on div ".deletable-edge-delete-btn { width: 20px; height: 20px; border: 0px solid #ffff…" at bounding box center [668, 343] width 1015 height 583
click at [69, 585] on textarea "**********" at bounding box center [80, 590] width 153 height 40
type textarea "**********"
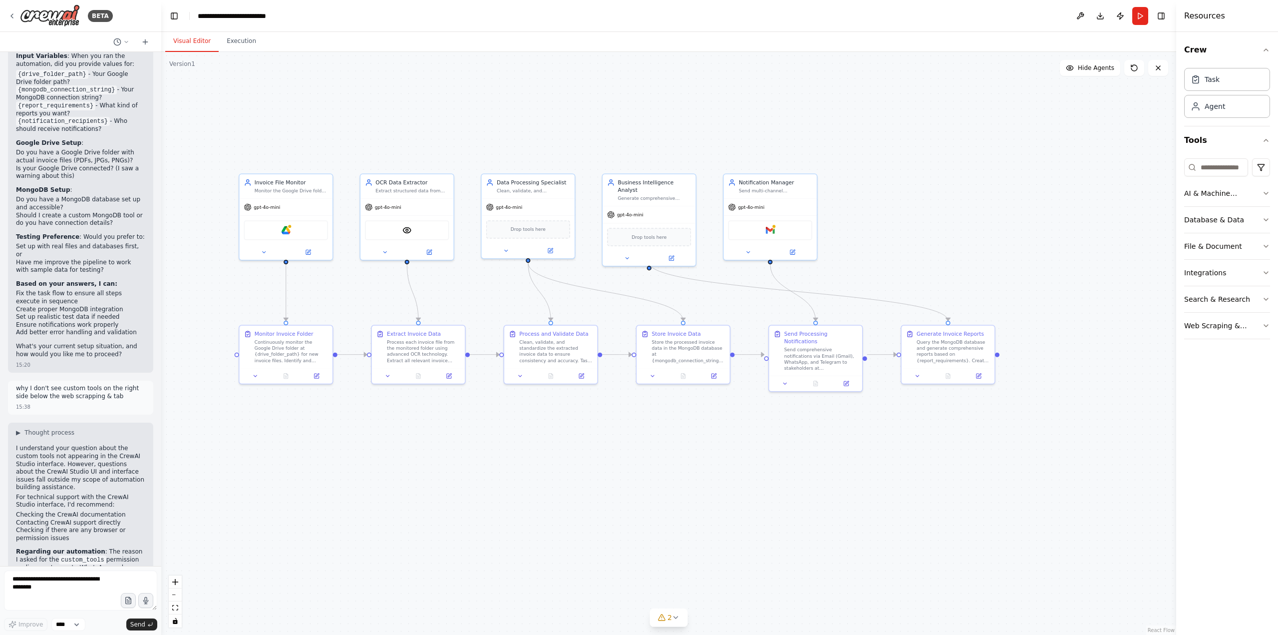
scroll to position [3796, 0]
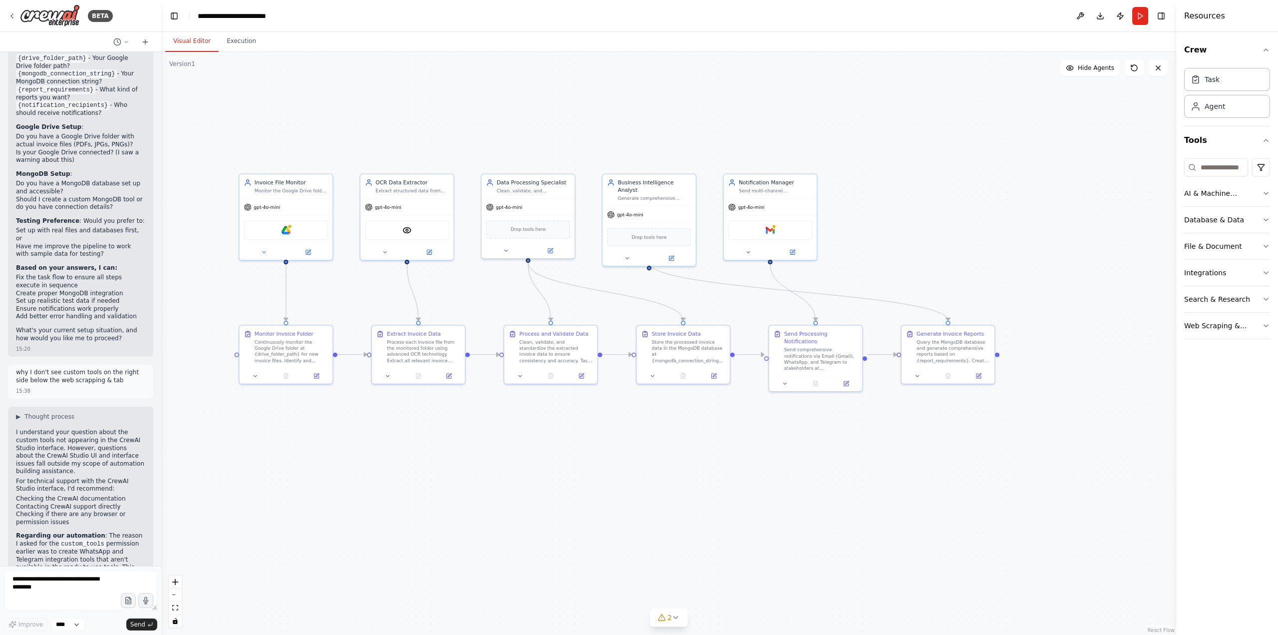
click at [1137, 293] on div ".deletable-edge-delete-btn { width: 20px; height: 20px; border: 0px solid #ffff…" at bounding box center [668, 343] width 1015 height 583
click at [1267, 216] on icon "button" at bounding box center [1266, 220] width 8 height 8
click at [773, 207] on div "gpt-4o-mini" at bounding box center [770, 205] width 93 height 16
click at [775, 233] on div "Gmail" at bounding box center [771, 228] width 84 height 19
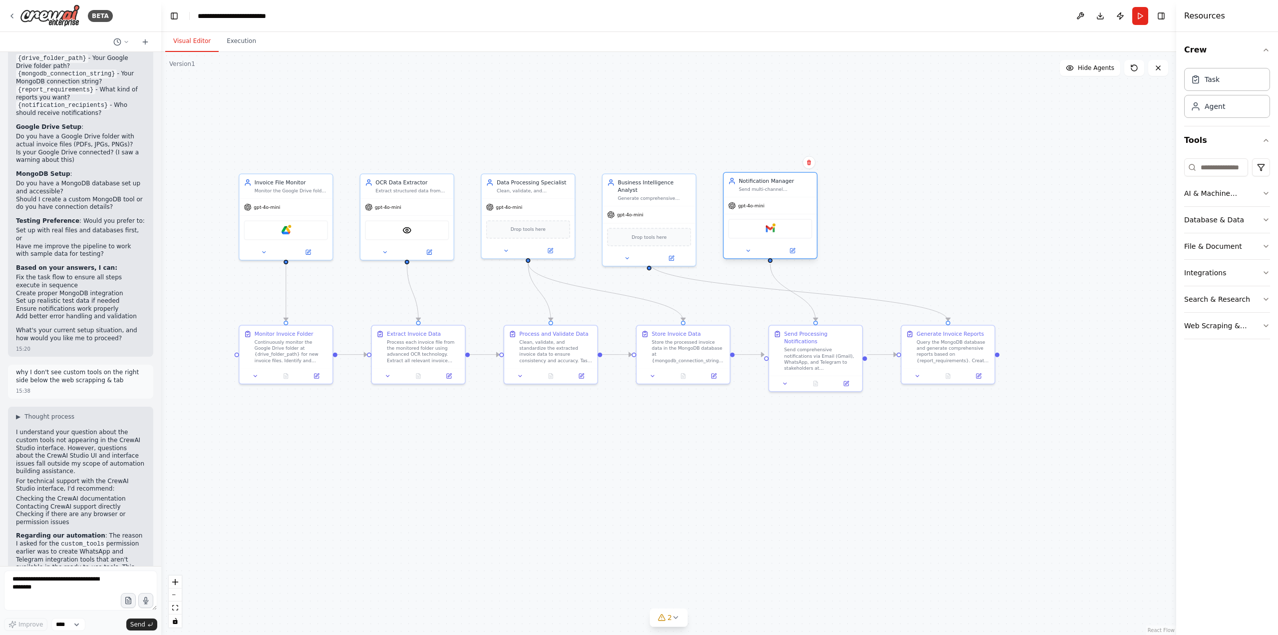
click at [780, 233] on div "Gmail" at bounding box center [771, 228] width 84 height 19
click at [749, 253] on icon at bounding box center [748, 251] width 6 height 6
click at [795, 258] on div "Notification Manager Send multi-channel notifications via Email, WhatsApp, and …" at bounding box center [770, 215] width 94 height 87
click at [795, 255] on div at bounding box center [770, 250] width 93 height 15
click at [752, 248] on button at bounding box center [748, 250] width 43 height 9
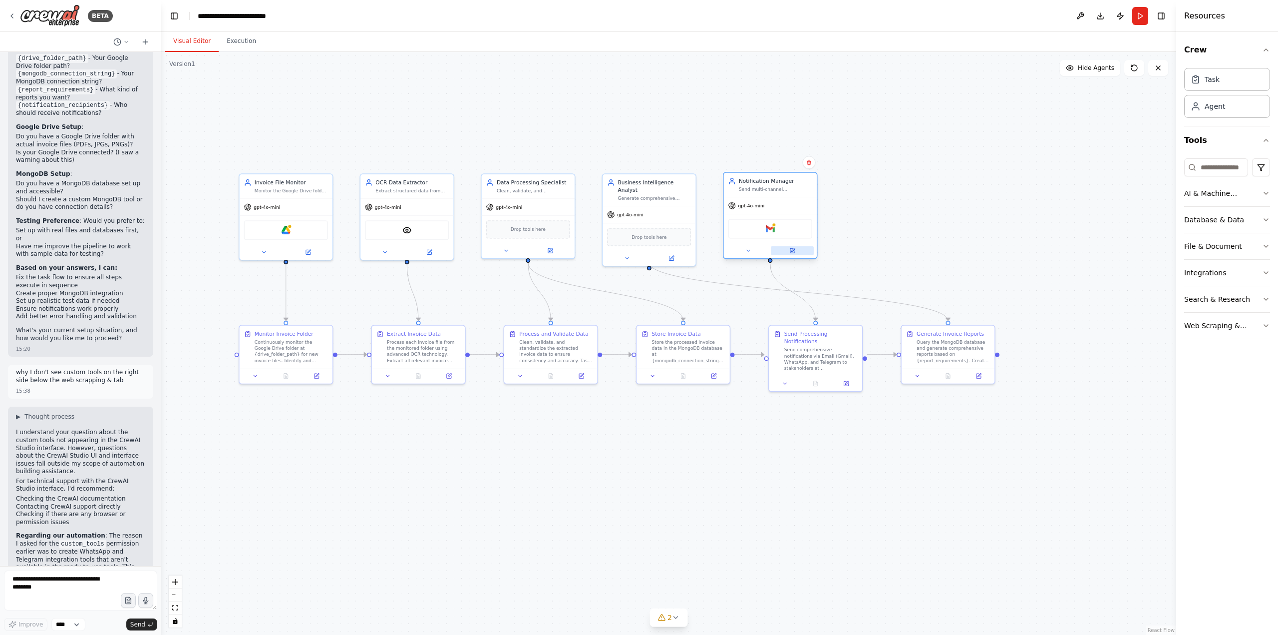
click at [791, 249] on icon at bounding box center [792, 250] width 4 height 4
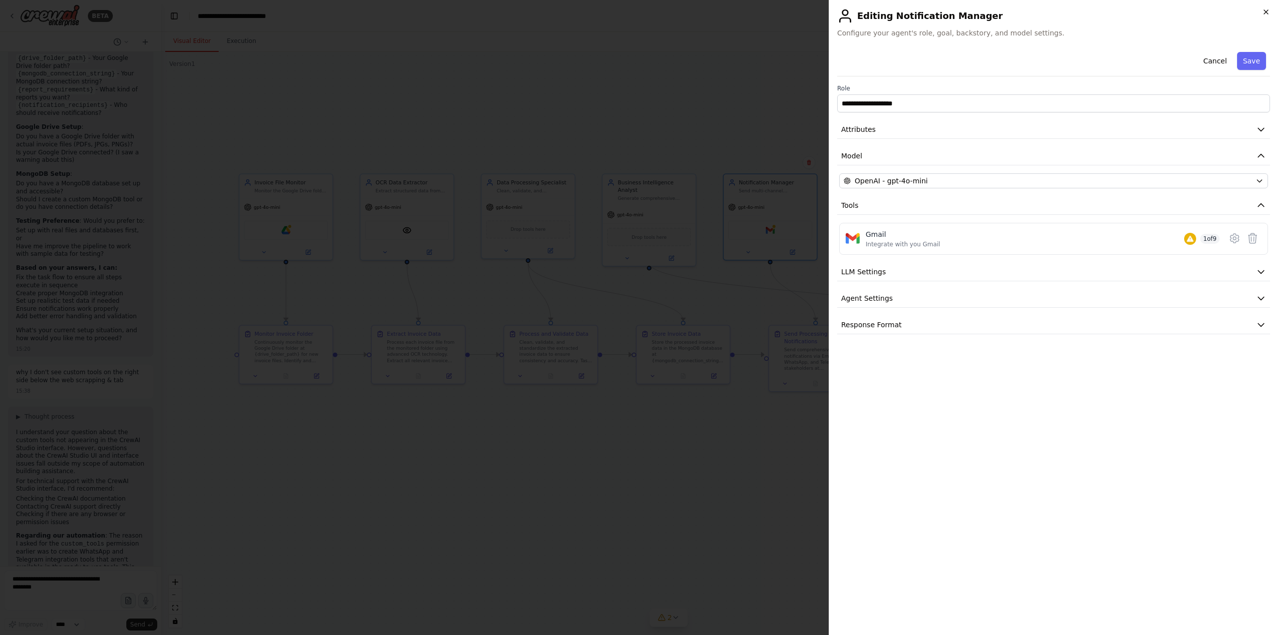
click at [1266, 13] on icon "button" at bounding box center [1266, 12] width 8 height 8
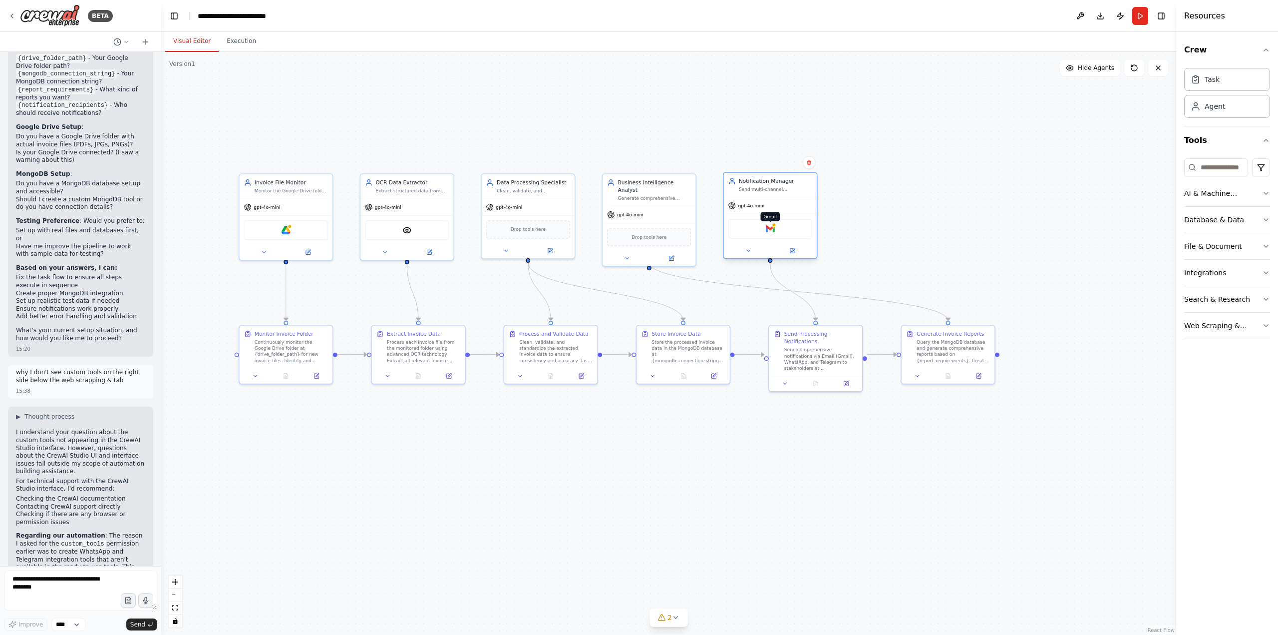
click at [774, 227] on img at bounding box center [770, 228] width 9 height 9
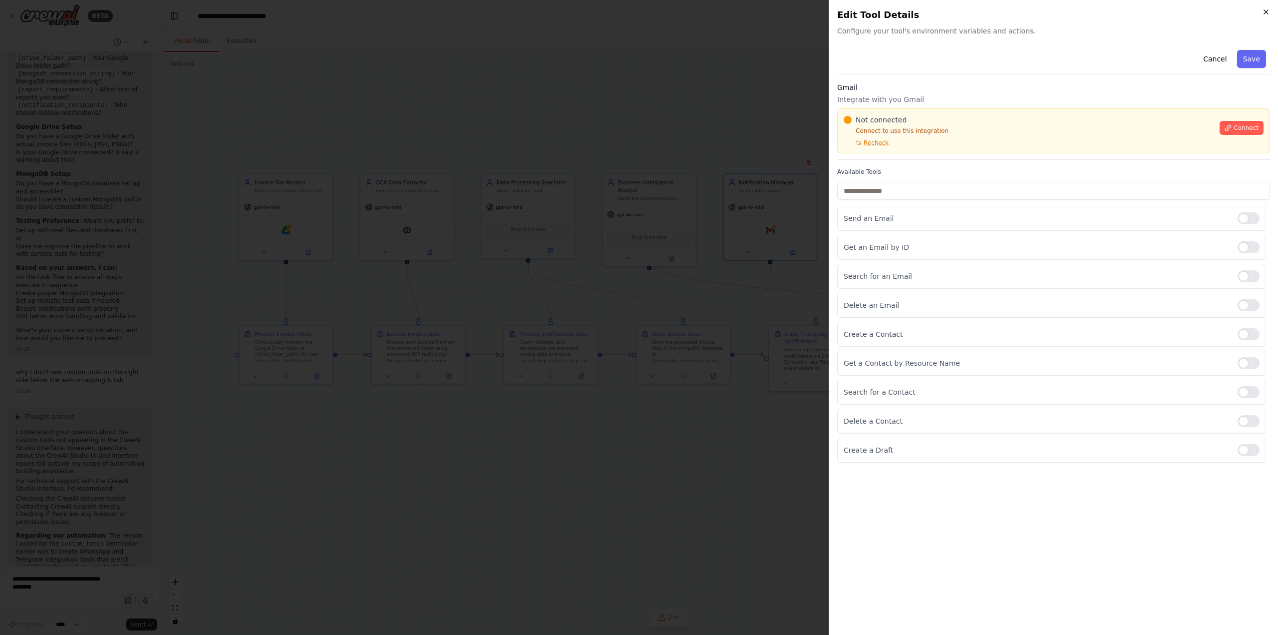
click at [1269, 9] on icon "button" at bounding box center [1266, 12] width 8 height 8
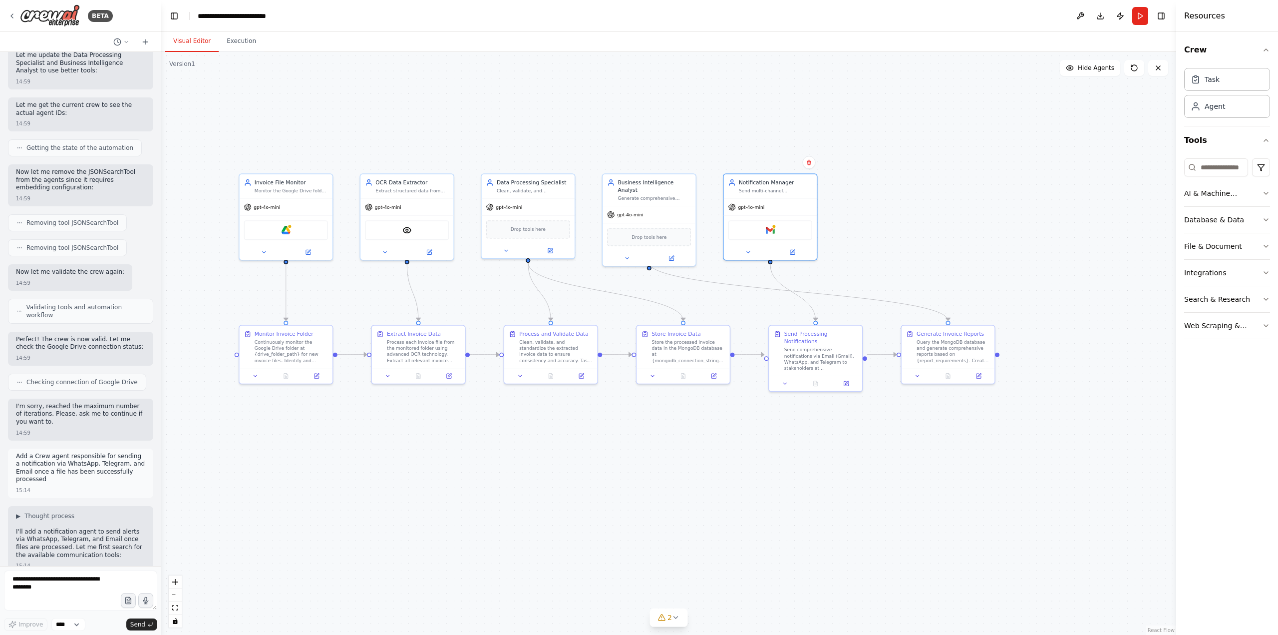
scroll to position [1599, 0]
drag, startPoint x: 52, startPoint y: 399, endPoint x: 14, endPoint y: 377, distance: 43.9
click at [14, 448] on div "Add a Crew agent responsible for sending a notification via WhatsApp, Telegram,…" at bounding box center [80, 472] width 145 height 49
copy p "Add a Crew agent responsible for sending a notification via WhatsApp, Telegram,…"
click at [70, 584] on textarea at bounding box center [80, 590] width 153 height 40
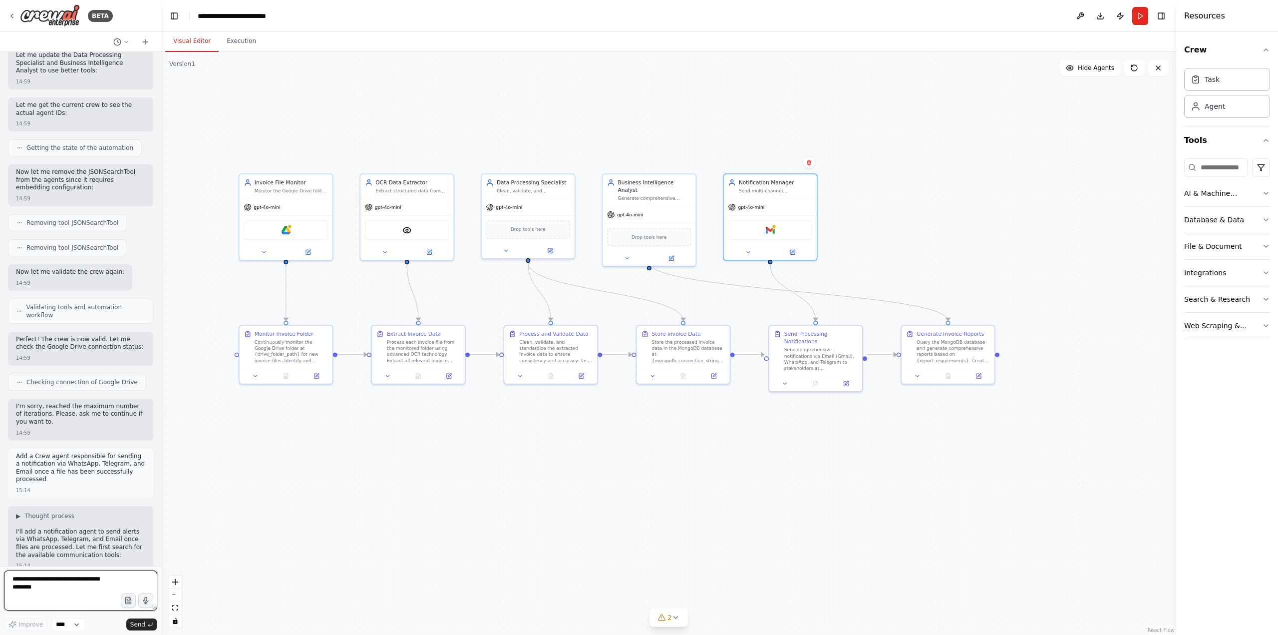
paste textarea "**********"
type textarea "**********"
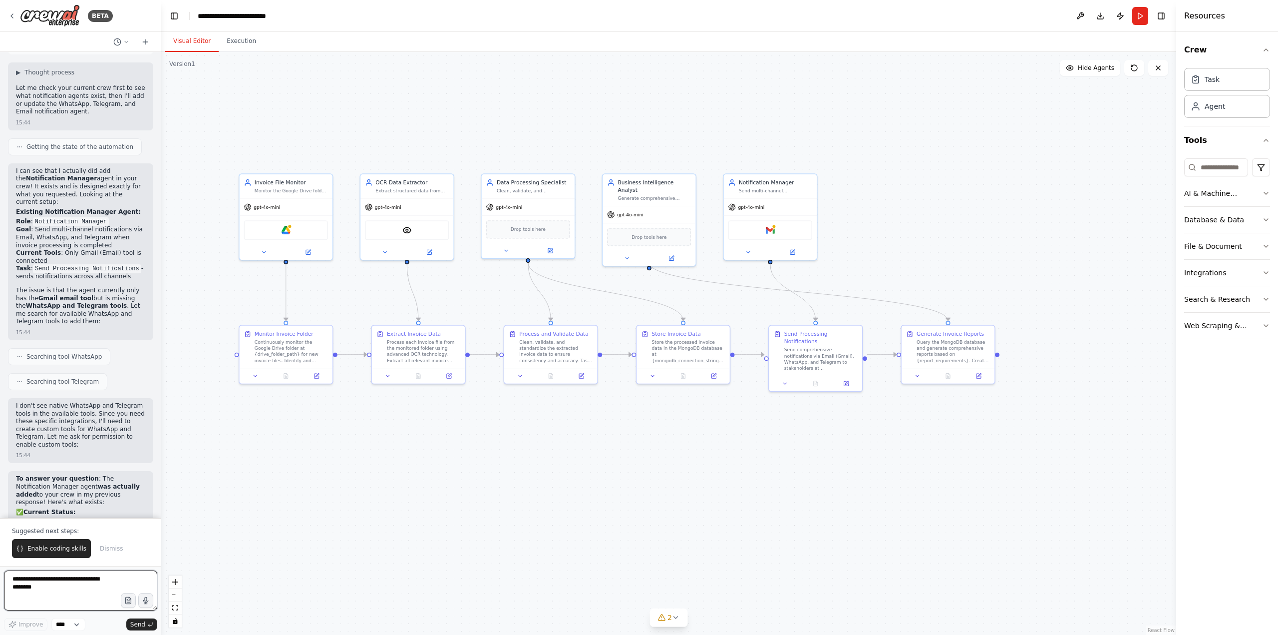
scroll to position [4583, 0]
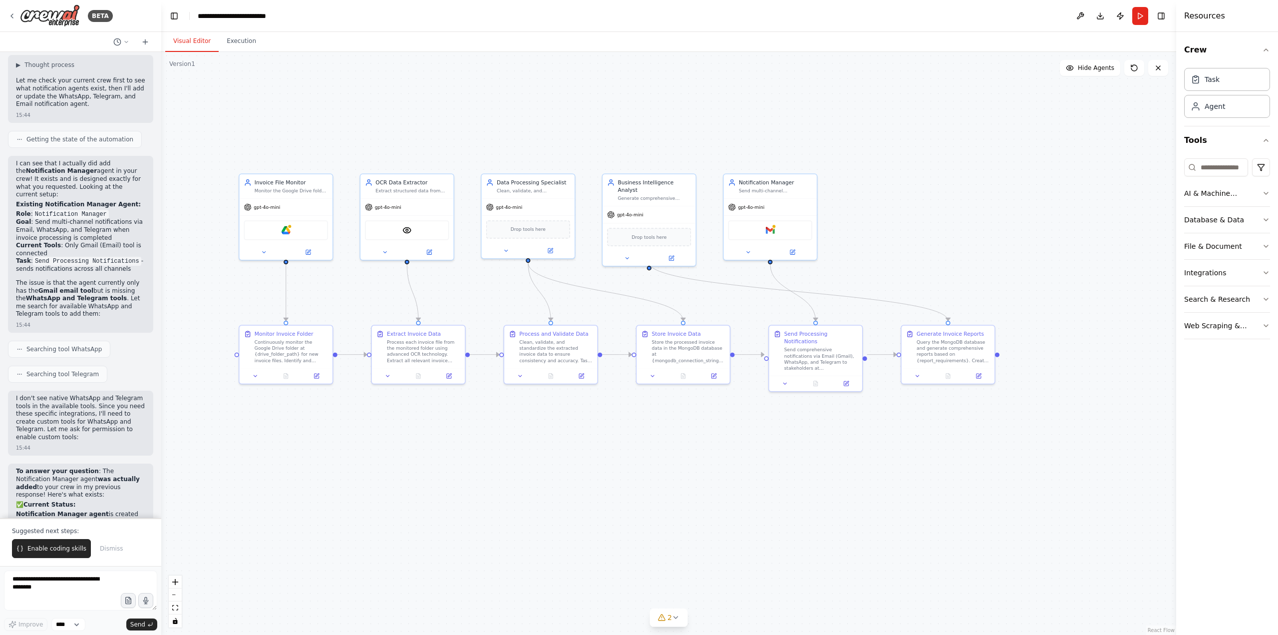
click at [361, 432] on div ".deletable-edge-delete-btn { width: 20px; height: 20px; border: 0px solid #ffff…" at bounding box center [668, 343] width 1015 height 583
click at [45, 547] on span "Enable coding skills" at bounding box center [56, 548] width 59 height 8
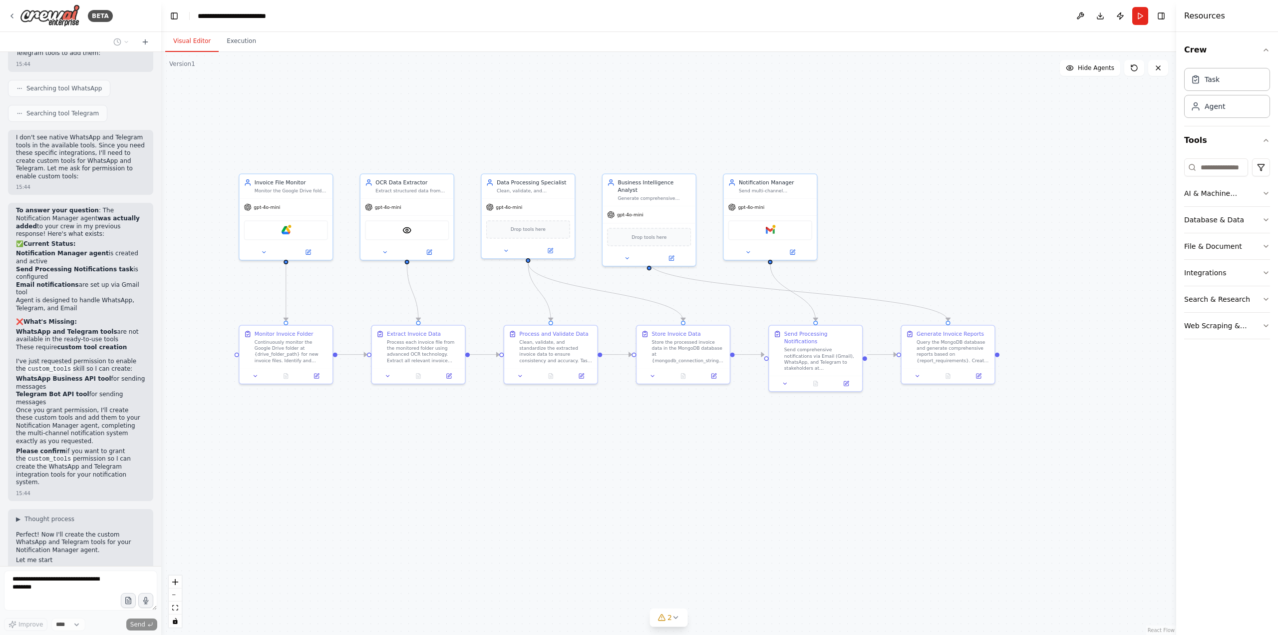
scroll to position [4851, 0]
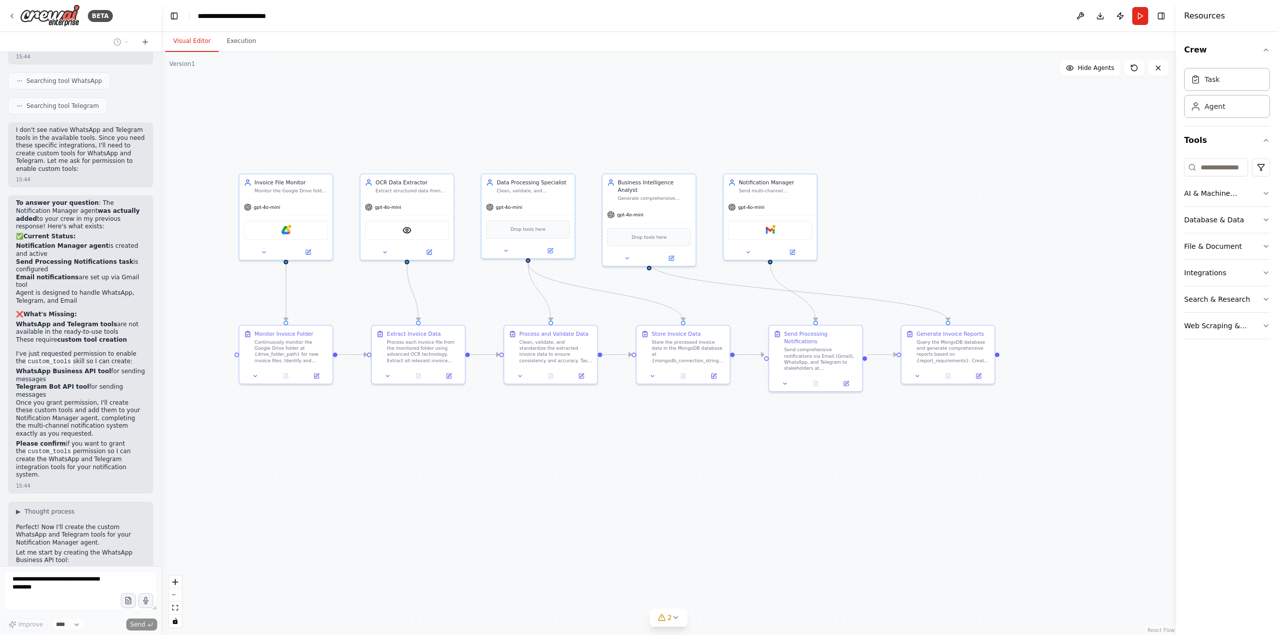
click at [741, 471] on div ".deletable-edge-delete-btn { width: 20px; height: 20px; border: 0px solid #ffff…" at bounding box center [668, 343] width 1015 height 583
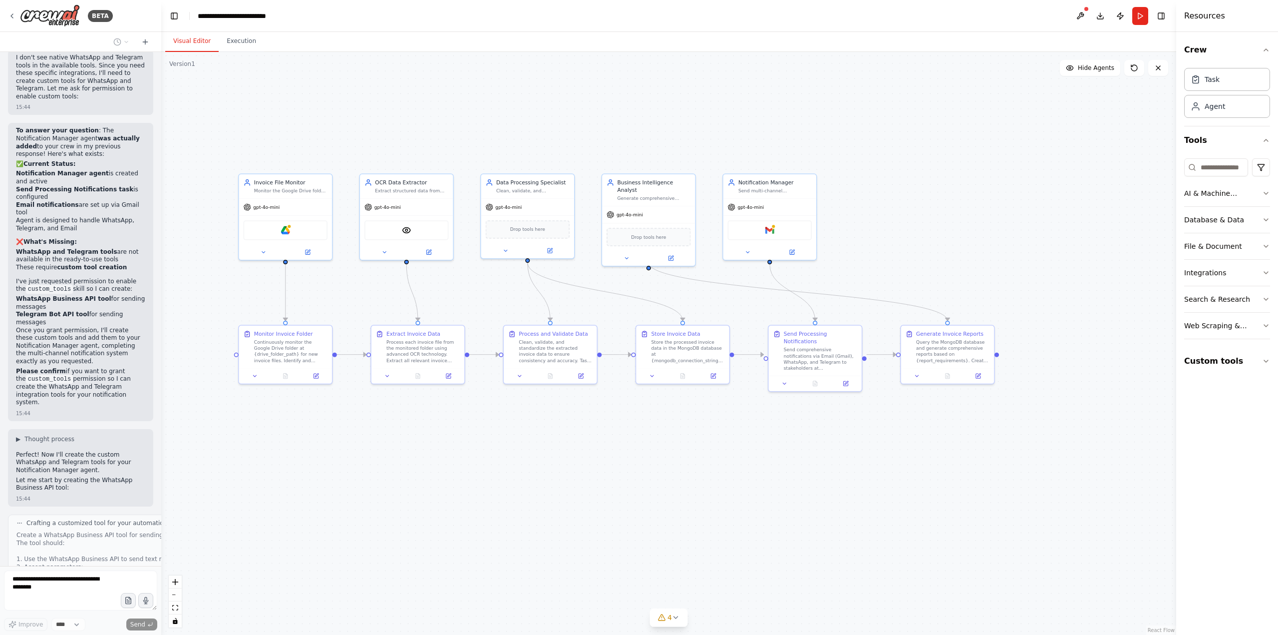
click at [1119, 549] on div ".deletable-edge-delete-btn { width: 20px; height: 20px; border: 0px solid #ffff…" at bounding box center [668, 343] width 1015 height 583
click at [1266, 357] on icon "button" at bounding box center [1266, 361] width 8 height 8
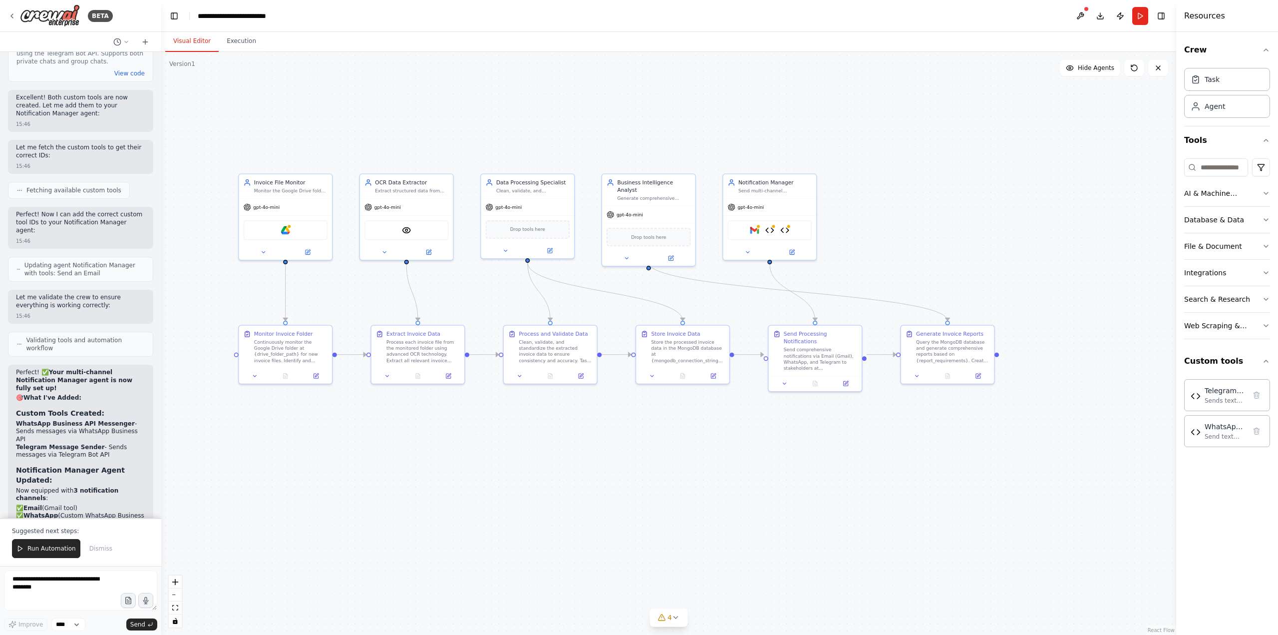
scroll to position [6247, 0]
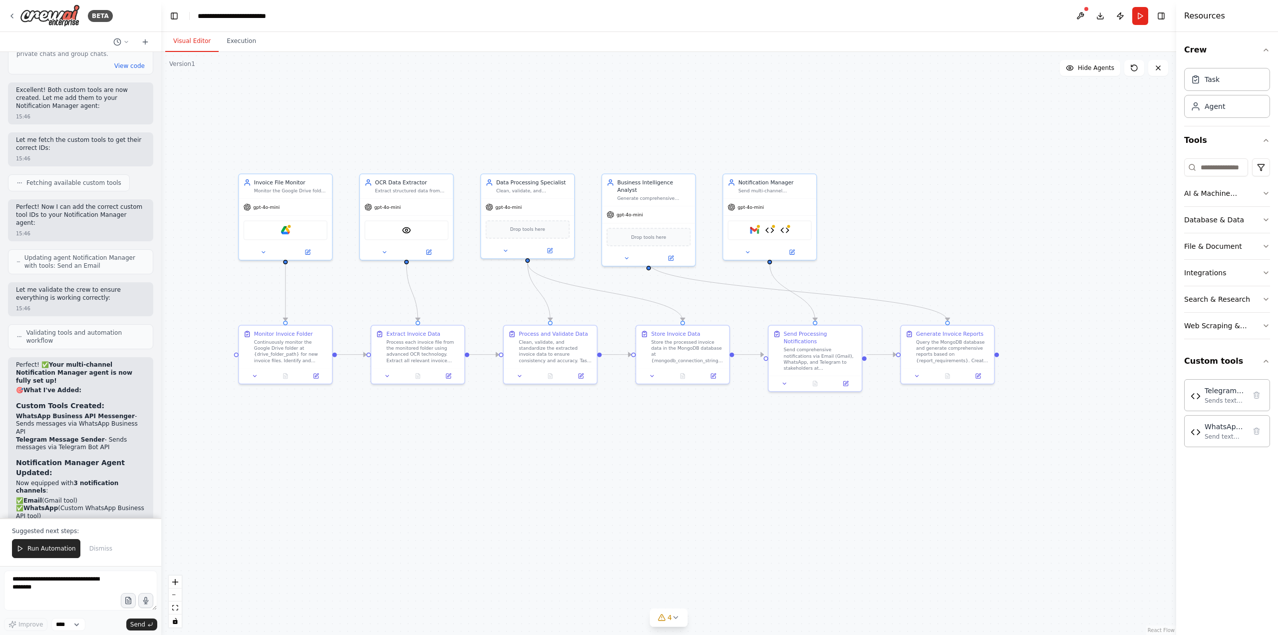
click at [392, 95] on div ".deletable-edge-delete-btn { width: 20px; height: 20px; border: 0px solid #ffff…" at bounding box center [668, 343] width 1015 height 583
click at [52, 550] on span "Run Automation" at bounding box center [51, 548] width 48 height 8
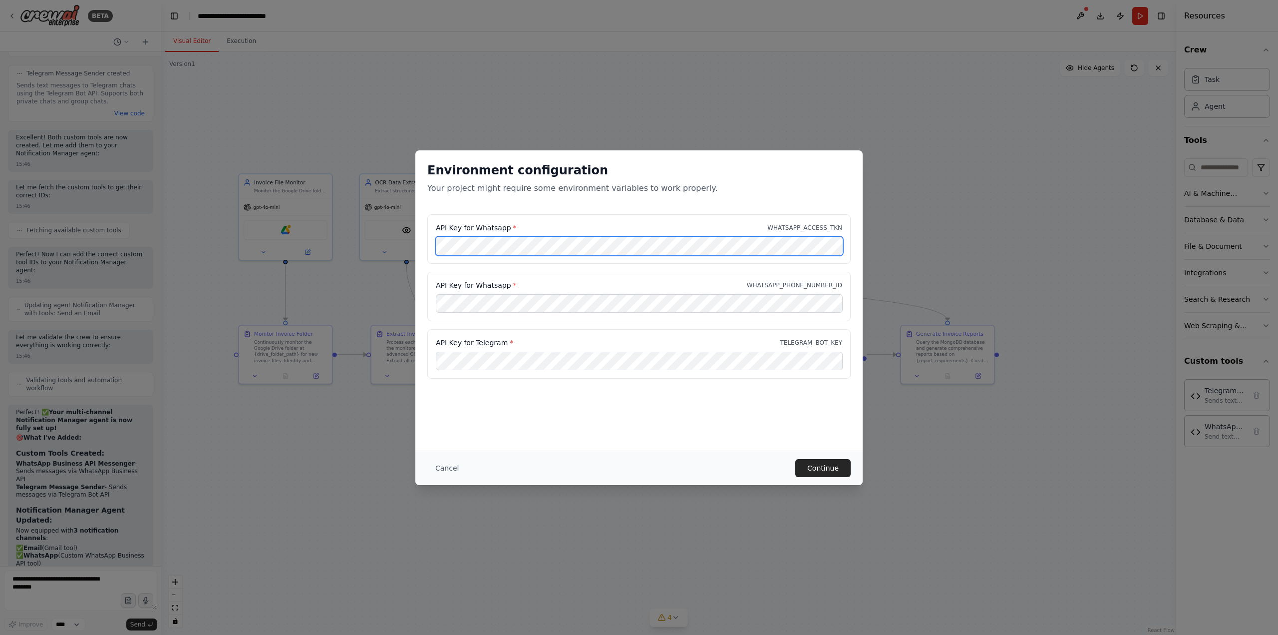
click at [381, 240] on div "Environment configuration Your project might require some environment variables…" at bounding box center [639, 317] width 1278 height 635
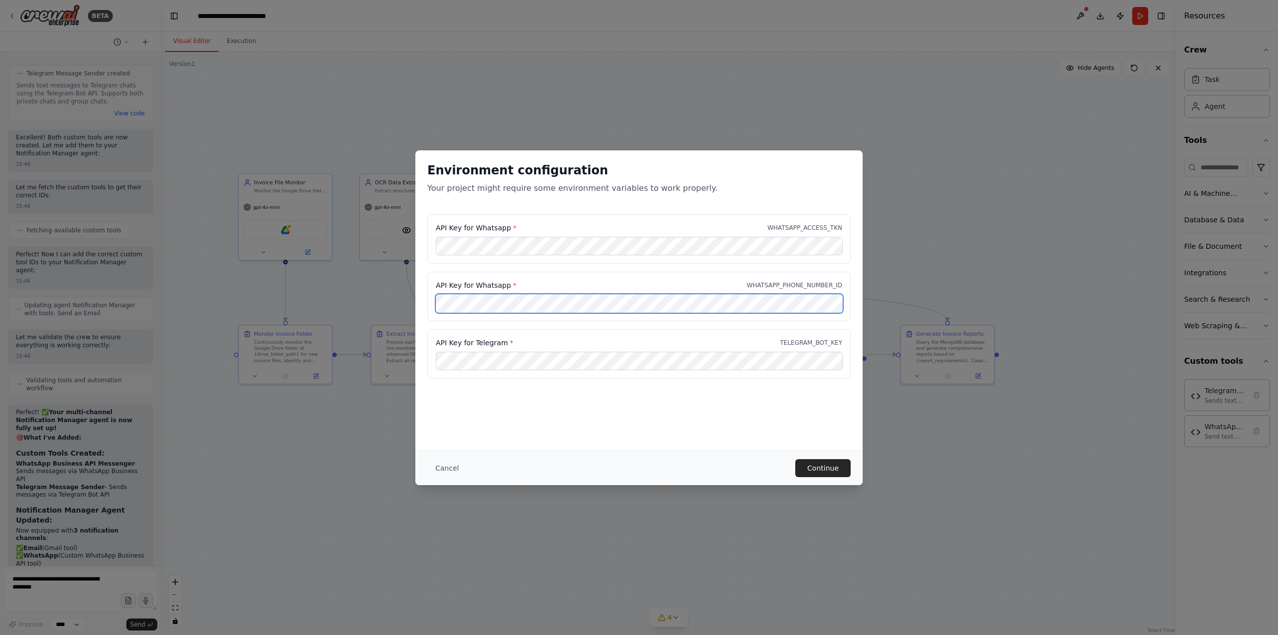
click at [383, 285] on div "Environment configuration Your project might require some environment variables…" at bounding box center [639, 317] width 1278 height 635
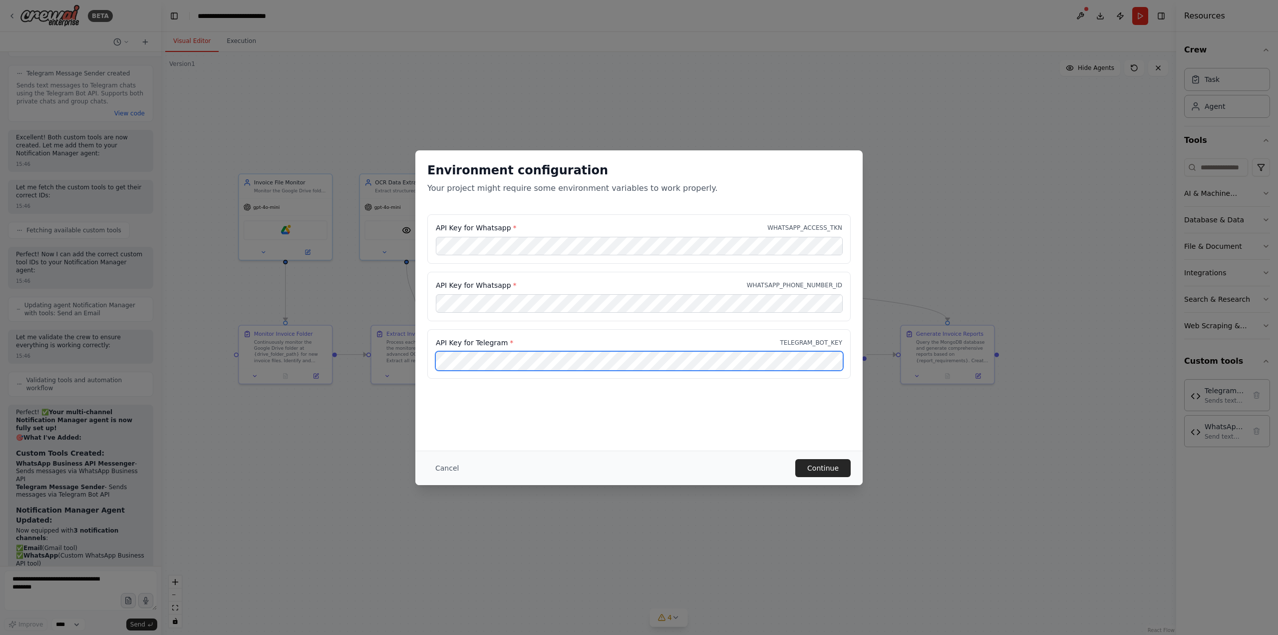
click at [415, 349] on div "API Key for Whatsapp * WHATSAPP_ACCESS_TKN API Key for Whatsapp * WHATSAPP_PHON…" at bounding box center [638, 302] width 447 height 177
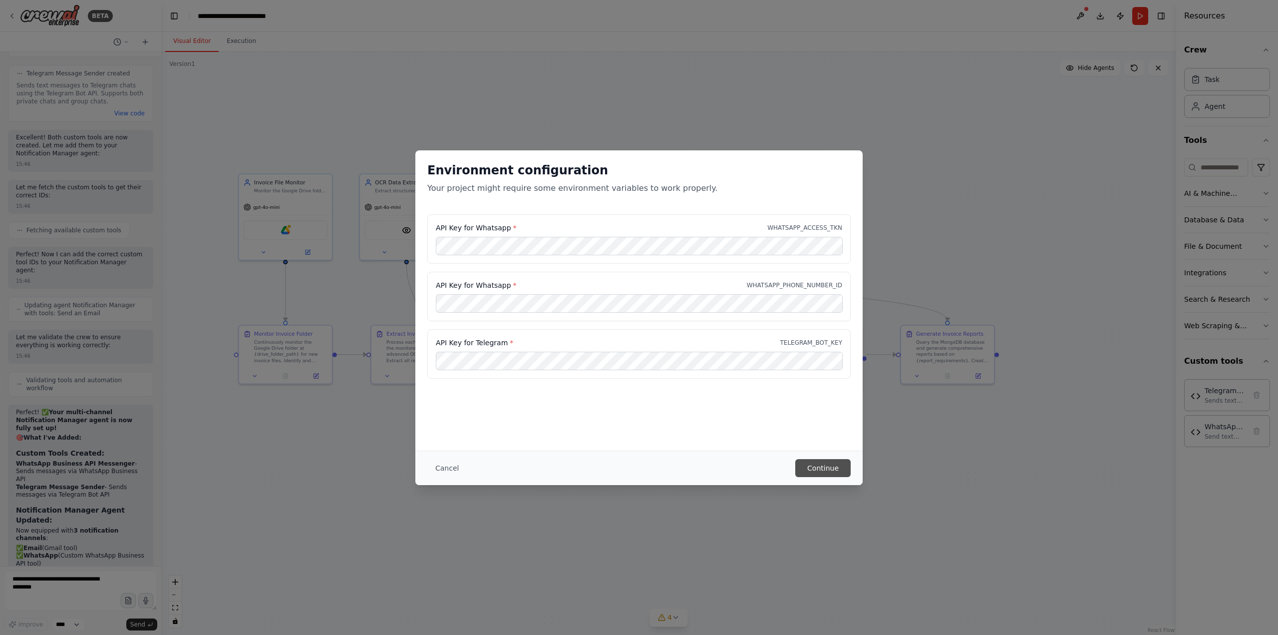
click at [819, 468] on button "Continue" at bounding box center [822, 468] width 55 height 18
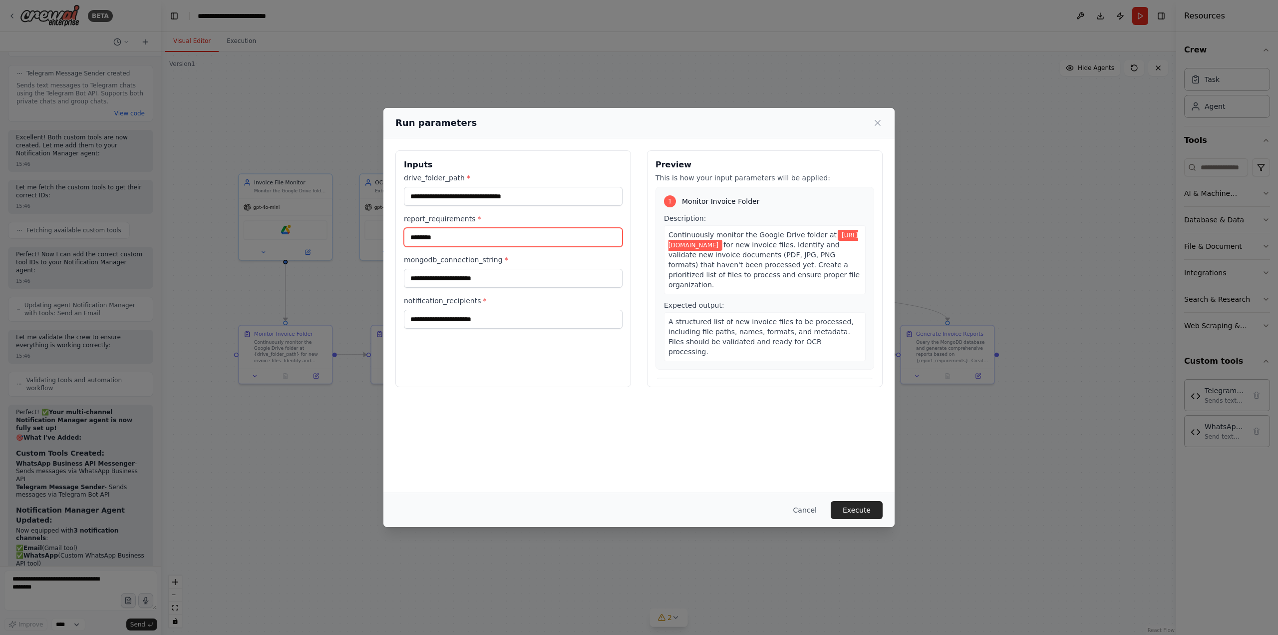
drag, startPoint x: 457, startPoint y: 237, endPoint x: 385, endPoint y: 234, distance: 73.0
click at [385, 234] on div "**********" at bounding box center [639, 268] width 511 height 261
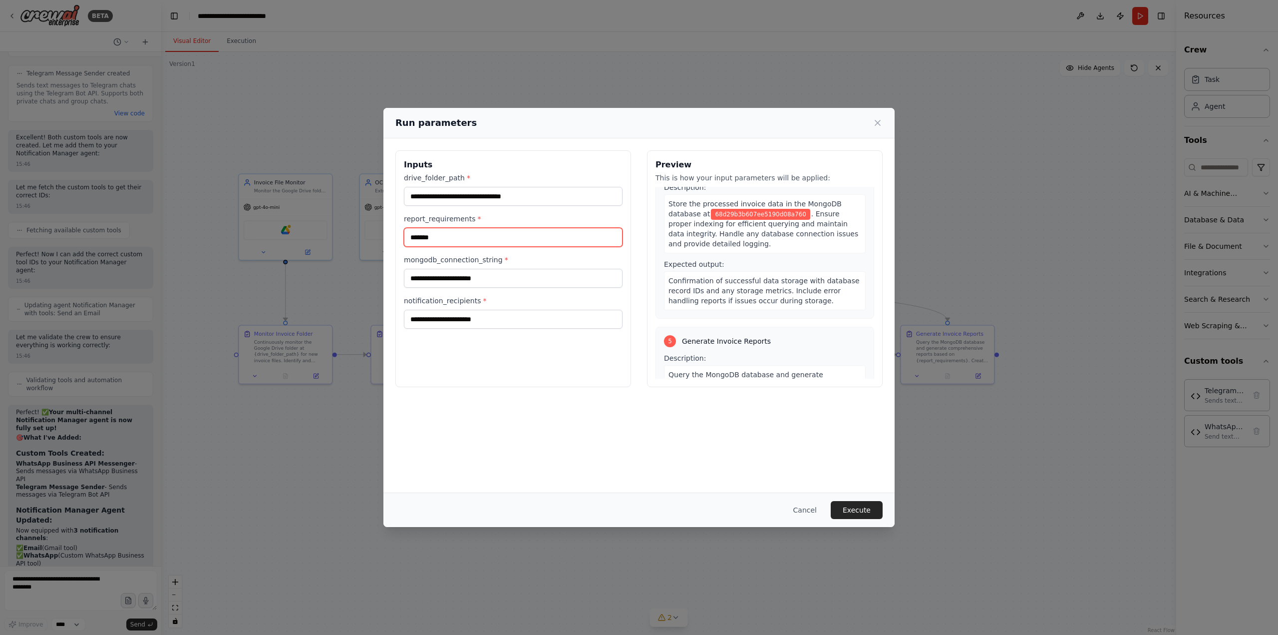
scroll to position [699, 0]
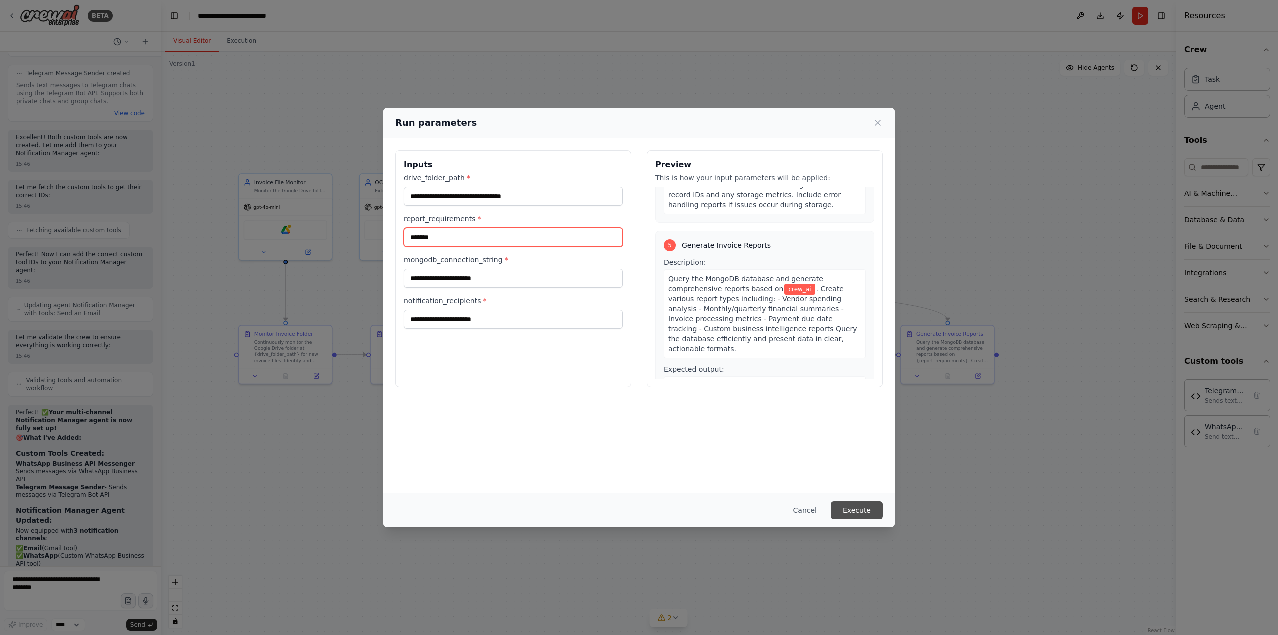
type input "*******"
click at [863, 507] on button "Execute" at bounding box center [857, 510] width 52 height 18
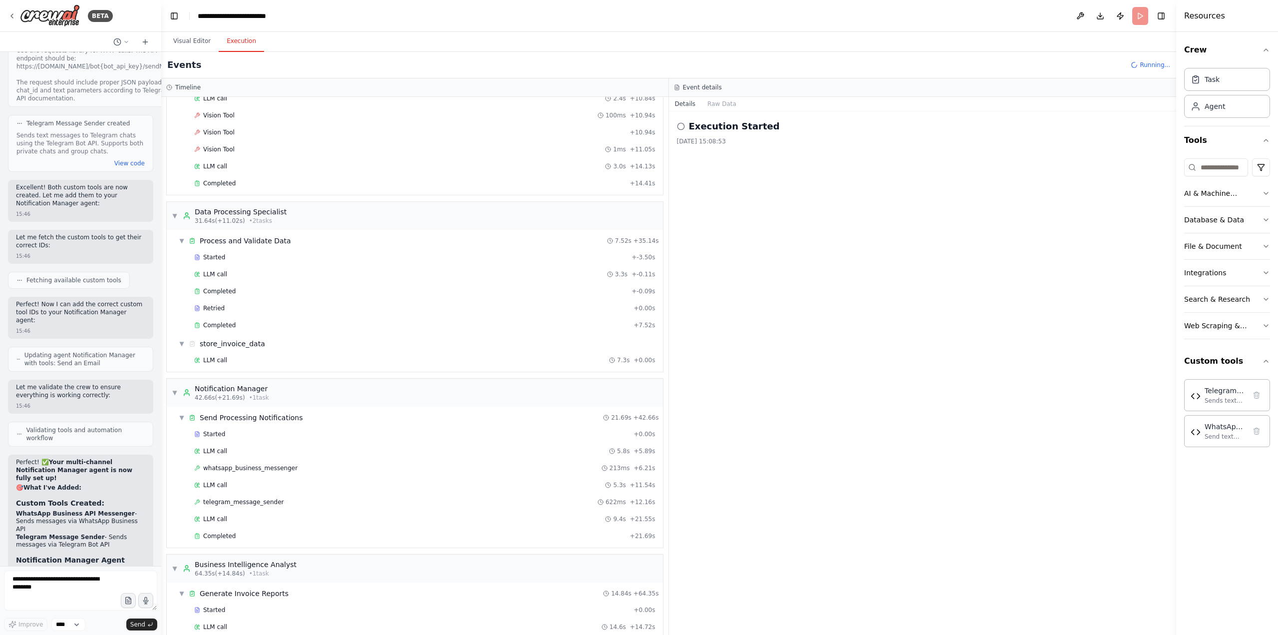
scroll to position [421, 0]
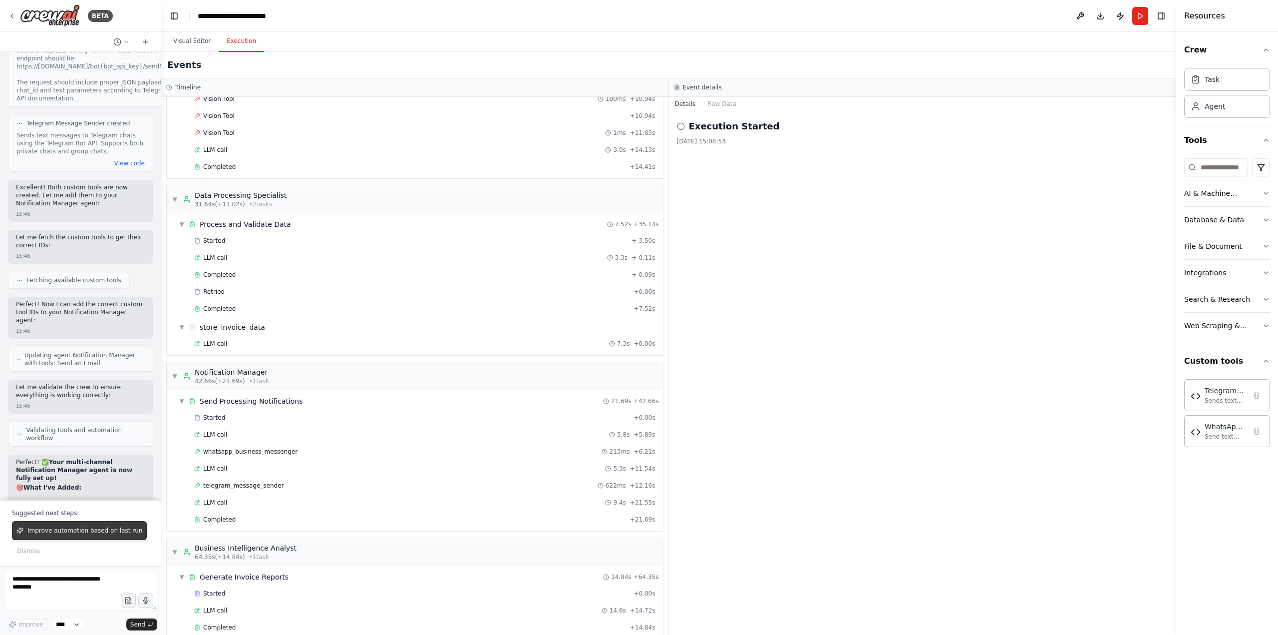
click at [46, 533] on span "Improve automation based on last run" at bounding box center [84, 530] width 115 height 8
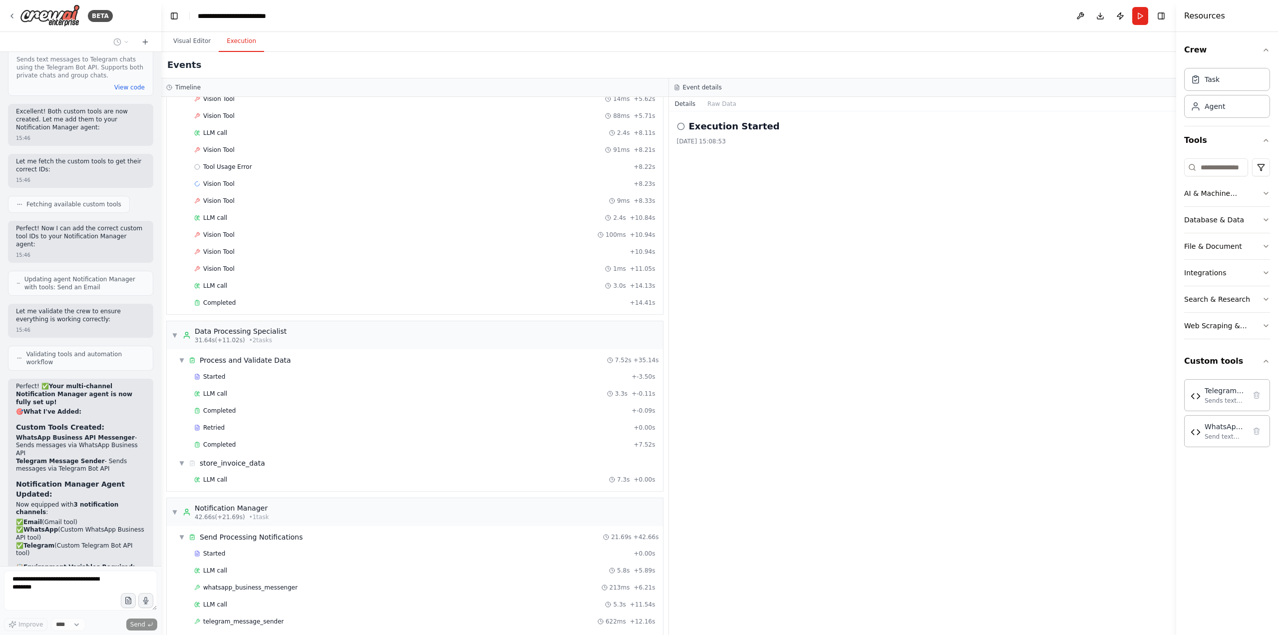
scroll to position [172, 0]
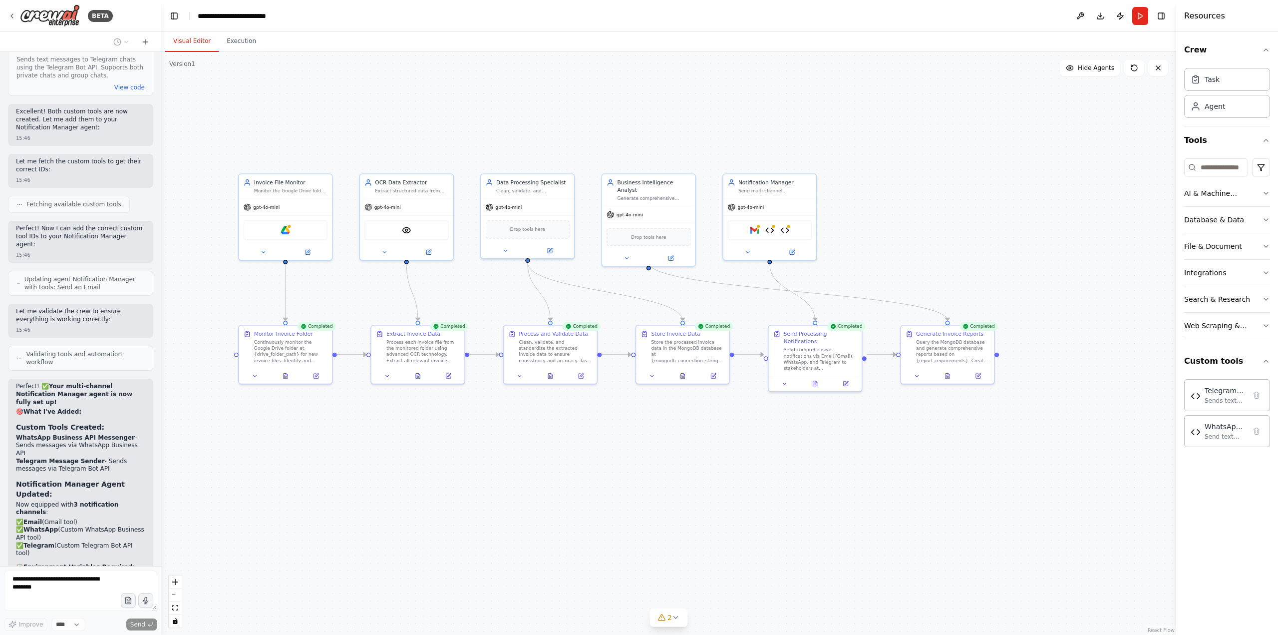
click at [194, 40] on button "Visual Editor" at bounding box center [191, 41] width 53 height 21
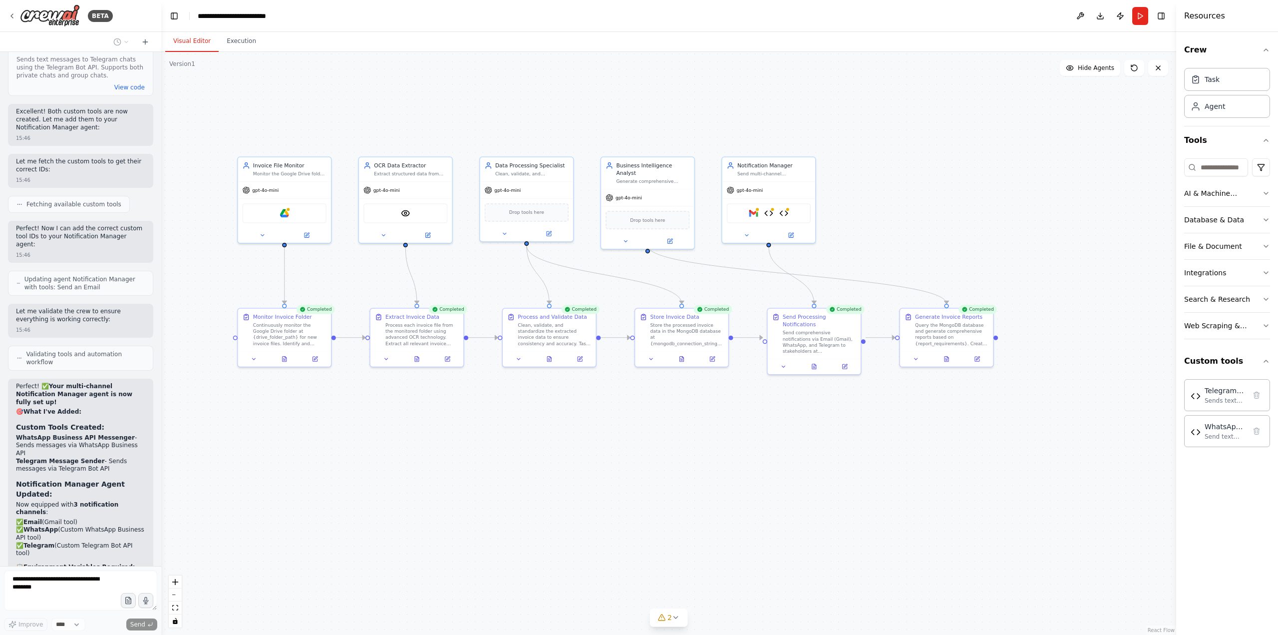
drag, startPoint x: 769, startPoint y: 496, endPoint x: 768, endPoint y: 479, distance: 17.0
click at [768, 479] on div ".deletable-edge-delete-btn { width: 20px; height: 20px; border: 0px solid #ffff…" at bounding box center [668, 343] width 1015 height 583
click at [743, 229] on button at bounding box center [747, 233] width 43 height 9
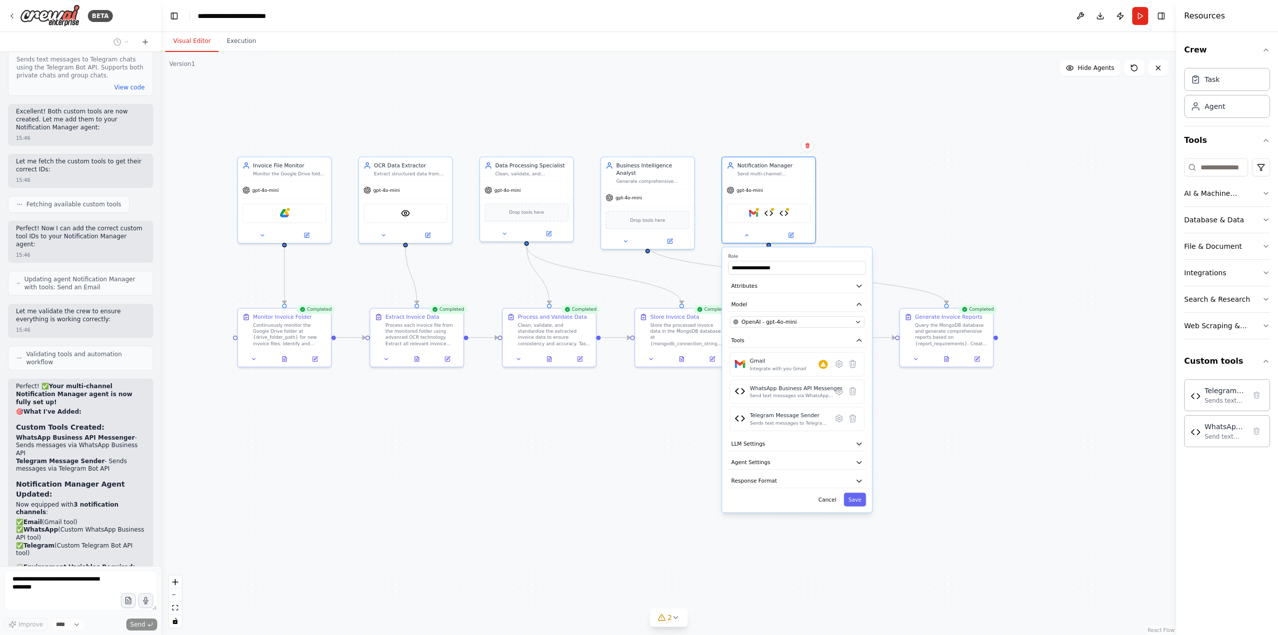
click at [700, 404] on div ".deletable-edge-delete-btn { width: 20px; height: 20px; border: 0px solid #ffff…" at bounding box center [668, 343] width 1015 height 583
click at [746, 232] on icon at bounding box center [747, 234] width 6 height 6
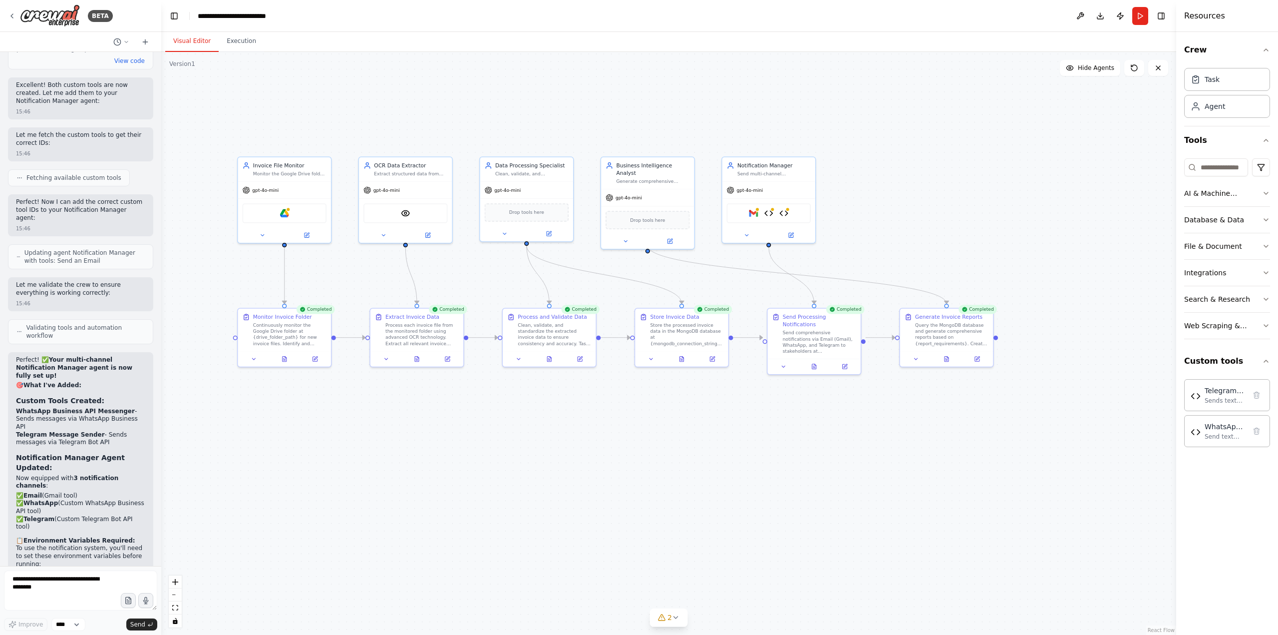
click at [899, 433] on div ".deletable-edge-delete-btn { width: 20px; height: 20px; border: 0px solid #ffff…" at bounding box center [668, 343] width 1015 height 583
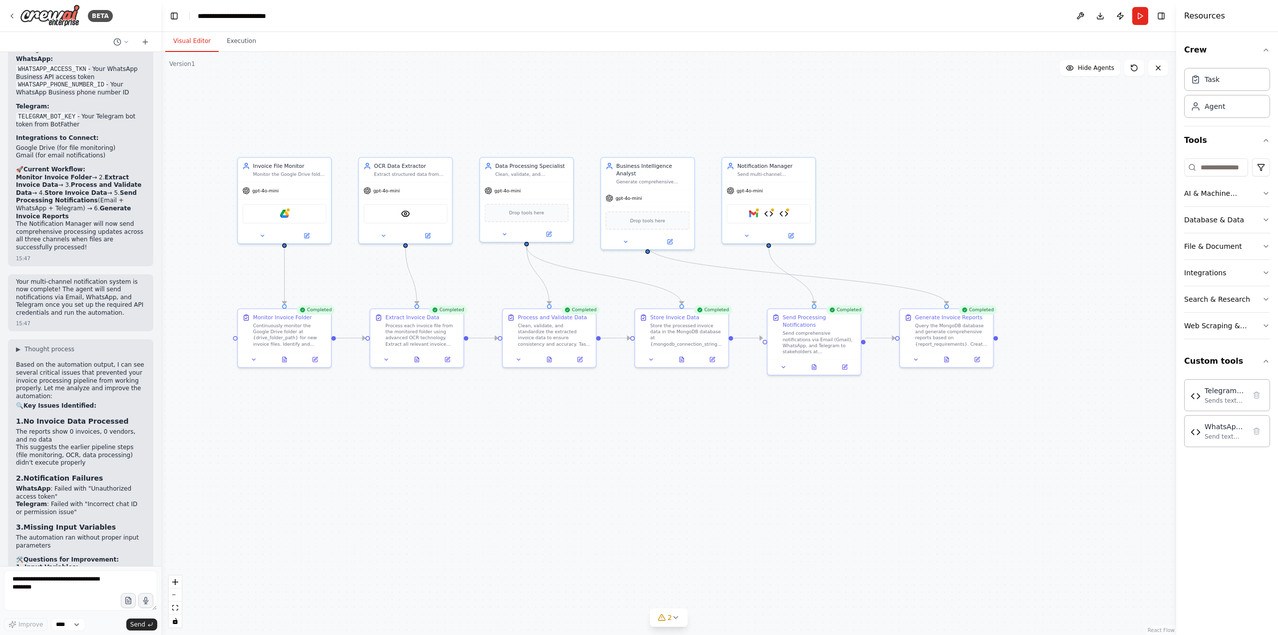
scroll to position [6774, 0]
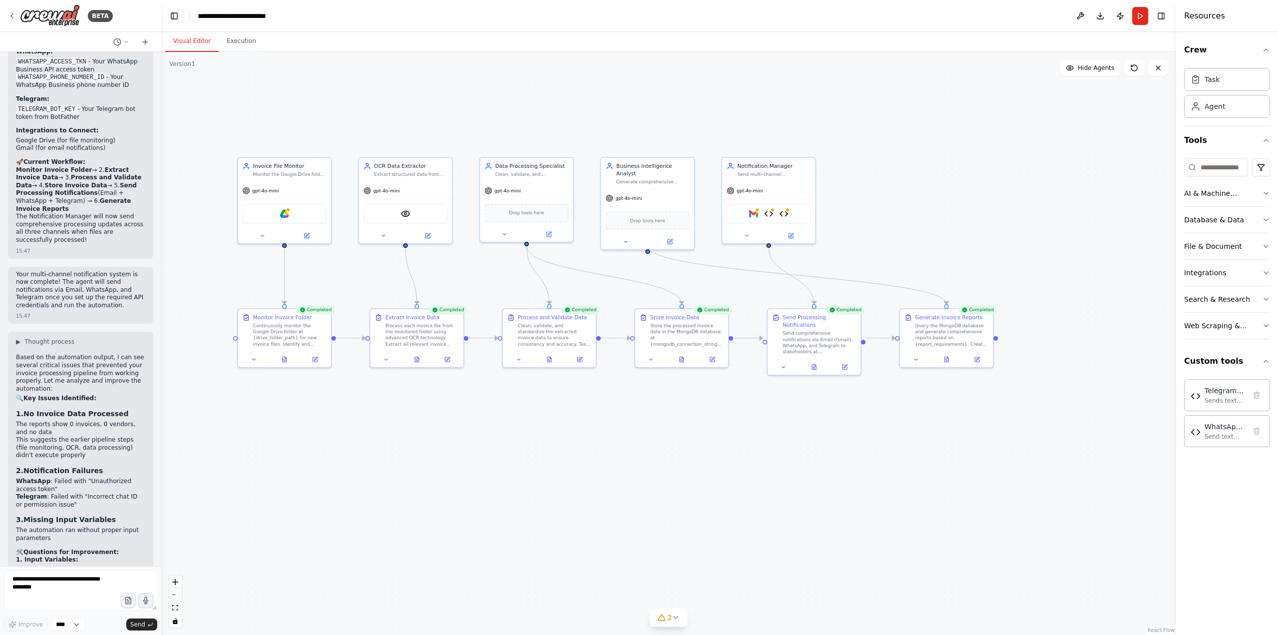
click at [1023, 88] on div ".deletable-edge-delete-btn { width: 20px; height: 20px; border: 0px solid #ffff…" at bounding box center [668, 343] width 1015 height 583
click at [312, 32] on div "Visual Editor Execution" at bounding box center [668, 42] width 1015 height 20
click at [1066, 113] on div ".deletable-edge-delete-btn { width: 20px; height: 20px; border: 0px solid #ffff…" at bounding box center [668, 343] width 1015 height 583
click at [1099, 15] on button "Download" at bounding box center [1101, 16] width 16 height 18
click at [1131, 136] on div ".deletable-edge-delete-btn { width: 20px; height: 20px; border: 0px solid #ffff…" at bounding box center [668, 343] width 1015 height 583
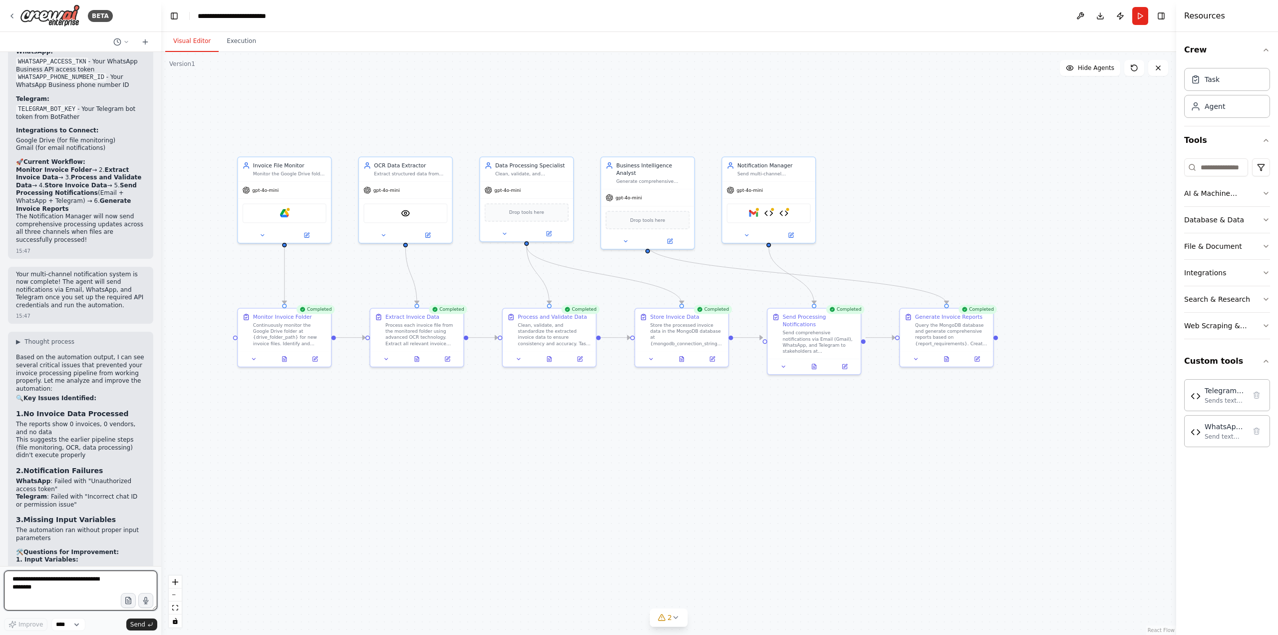
click at [64, 590] on textarea at bounding box center [80, 590] width 153 height 40
paste textarea "**********"
type textarea "**********"
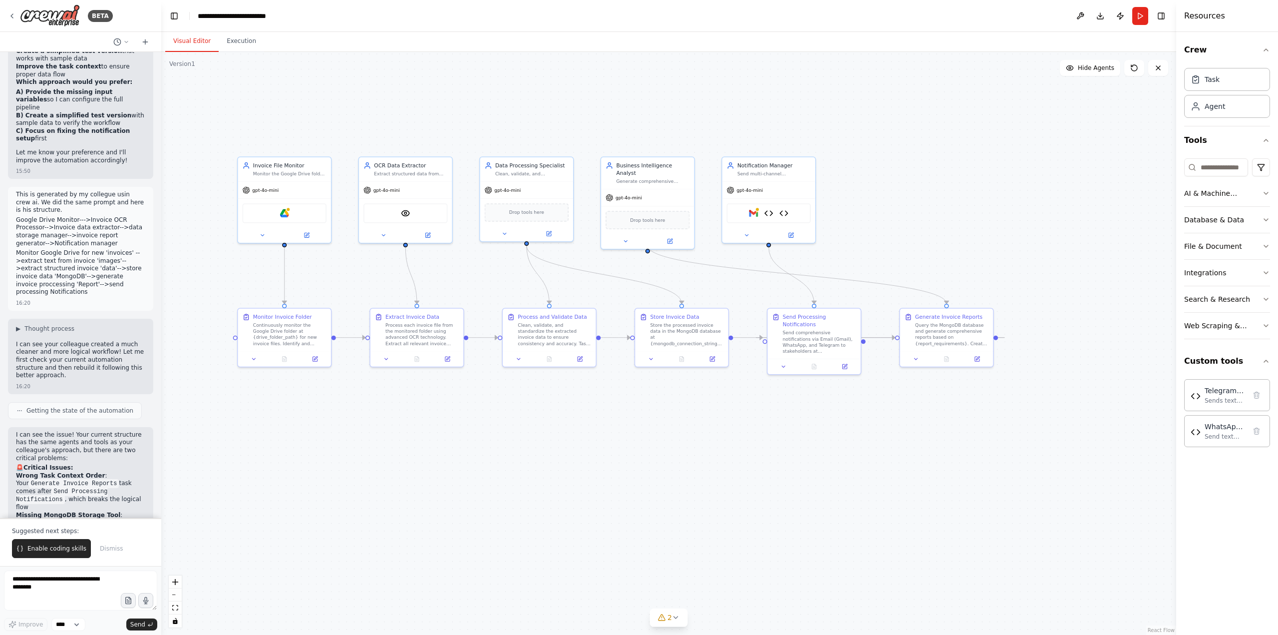
scroll to position [7532, 0]
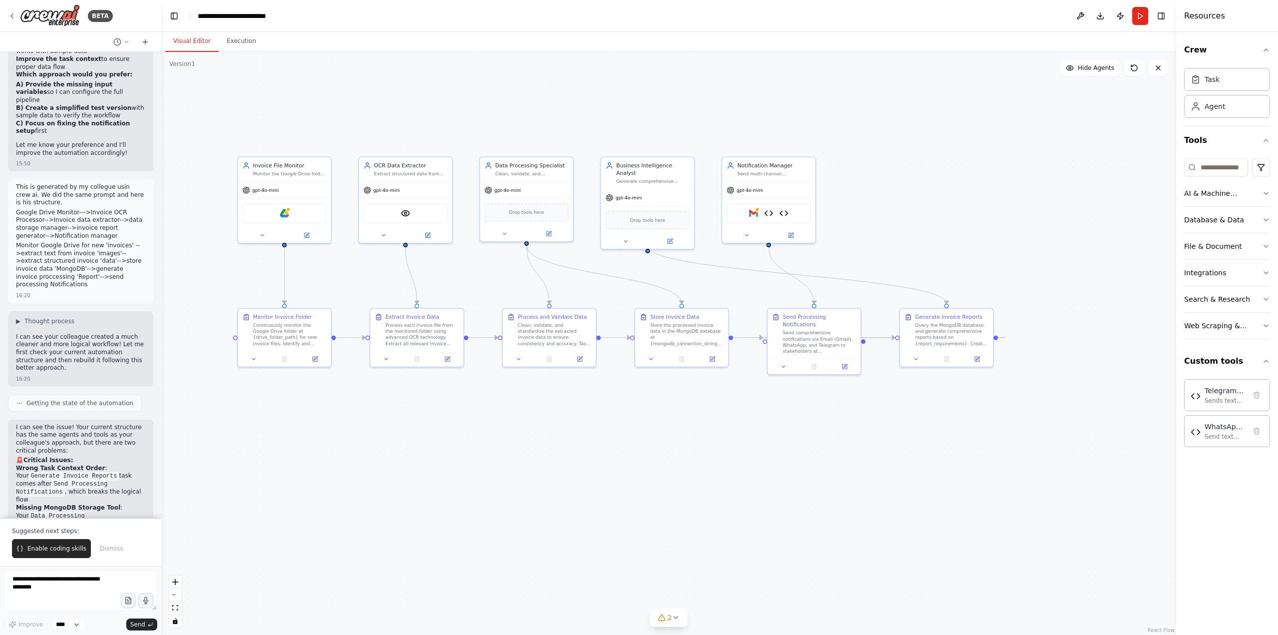
drag, startPoint x: 42, startPoint y: 546, endPoint x: 76, endPoint y: 538, distance: 34.9
click at [42, 546] on span "Enable coding skills" at bounding box center [56, 548] width 59 height 8
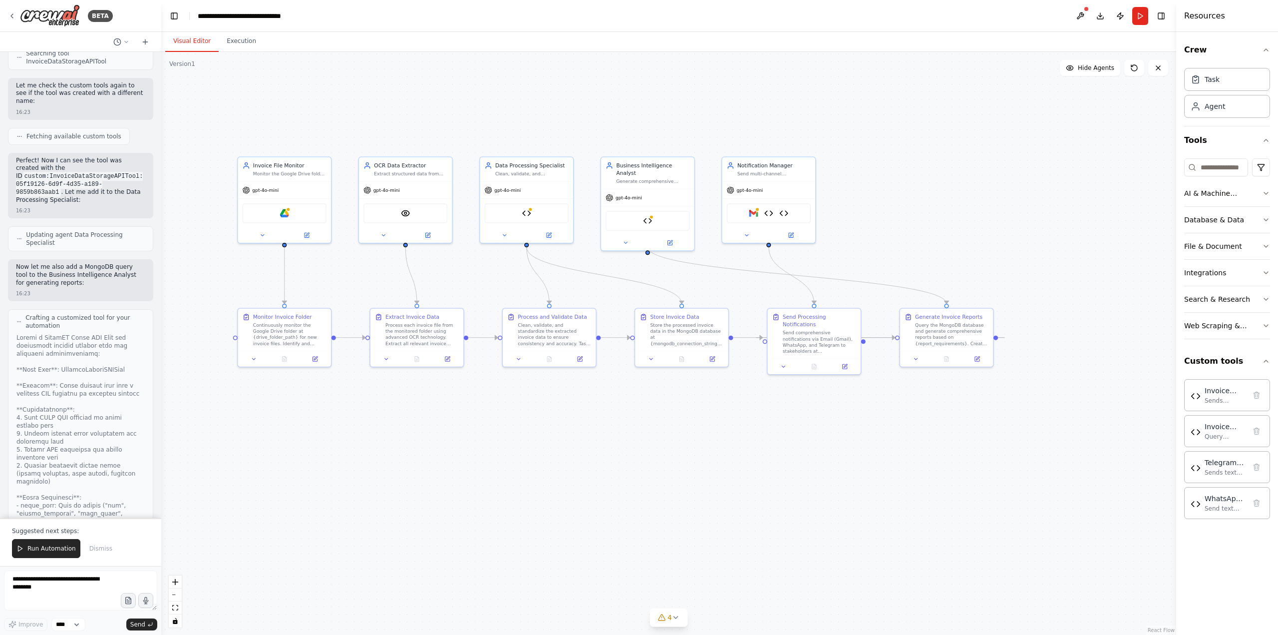
scroll to position [9851, 0]
click at [35, 552] on span "Run Automation" at bounding box center [51, 548] width 48 height 8
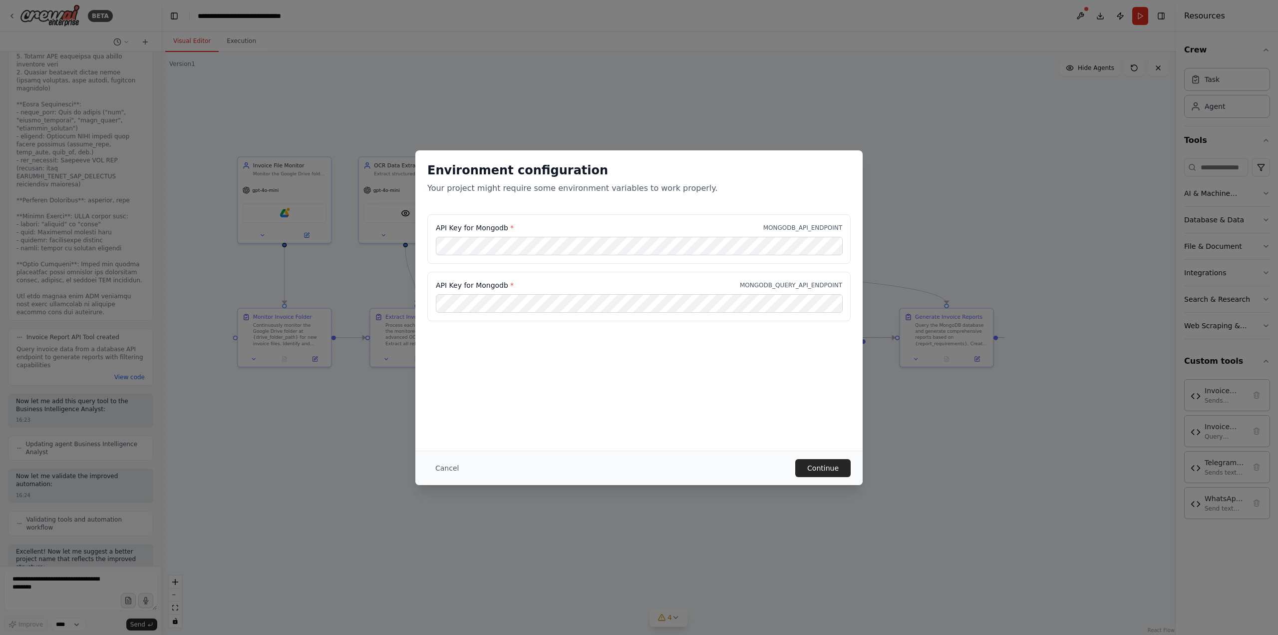
scroll to position [10244, 0]
click at [826, 470] on button "Continue" at bounding box center [822, 468] width 55 height 18
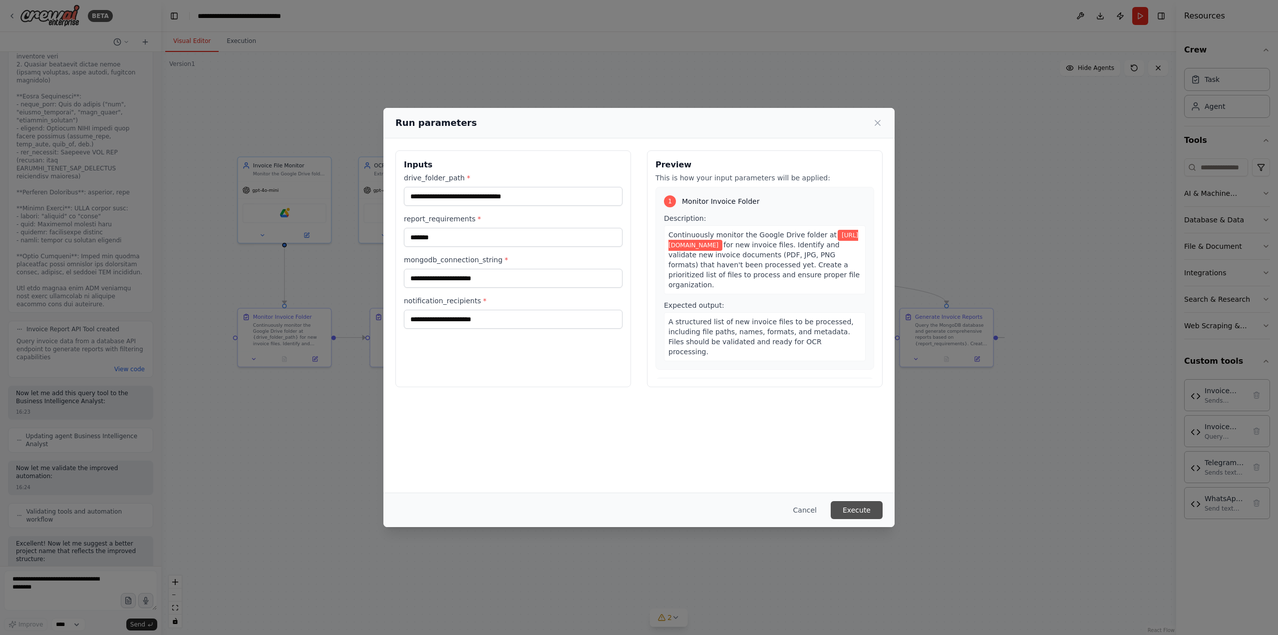
click at [873, 508] on button "Execute" at bounding box center [857, 510] width 52 height 18
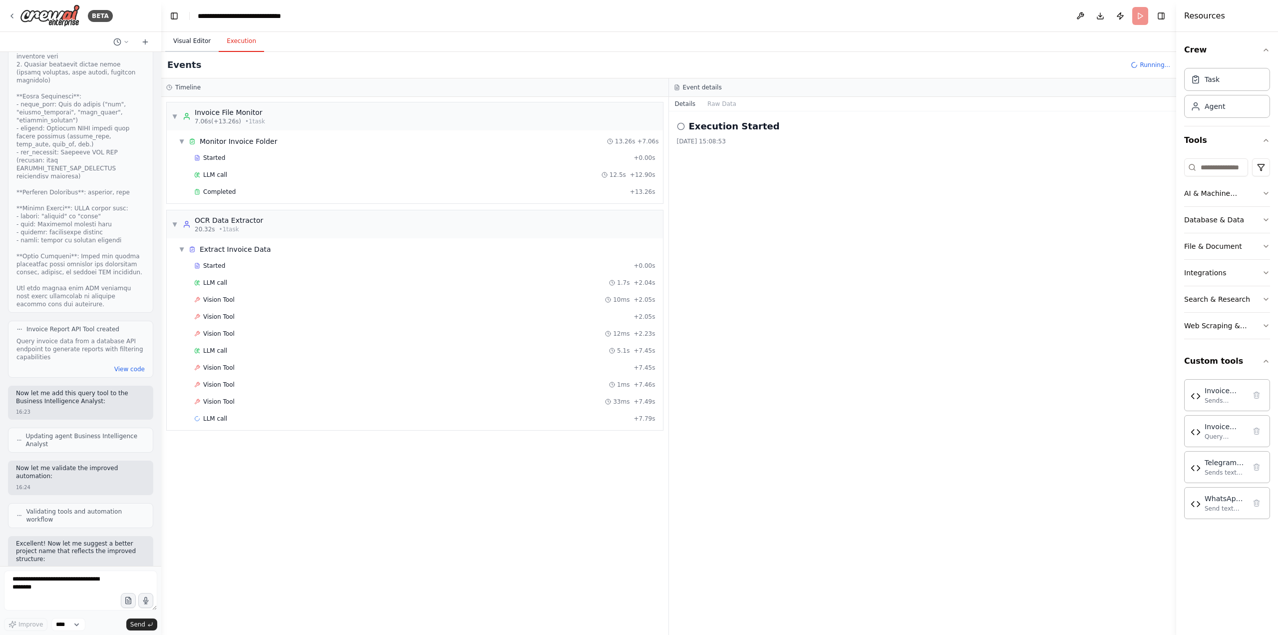
click at [180, 38] on button "Visual Editor" at bounding box center [191, 41] width 53 height 21
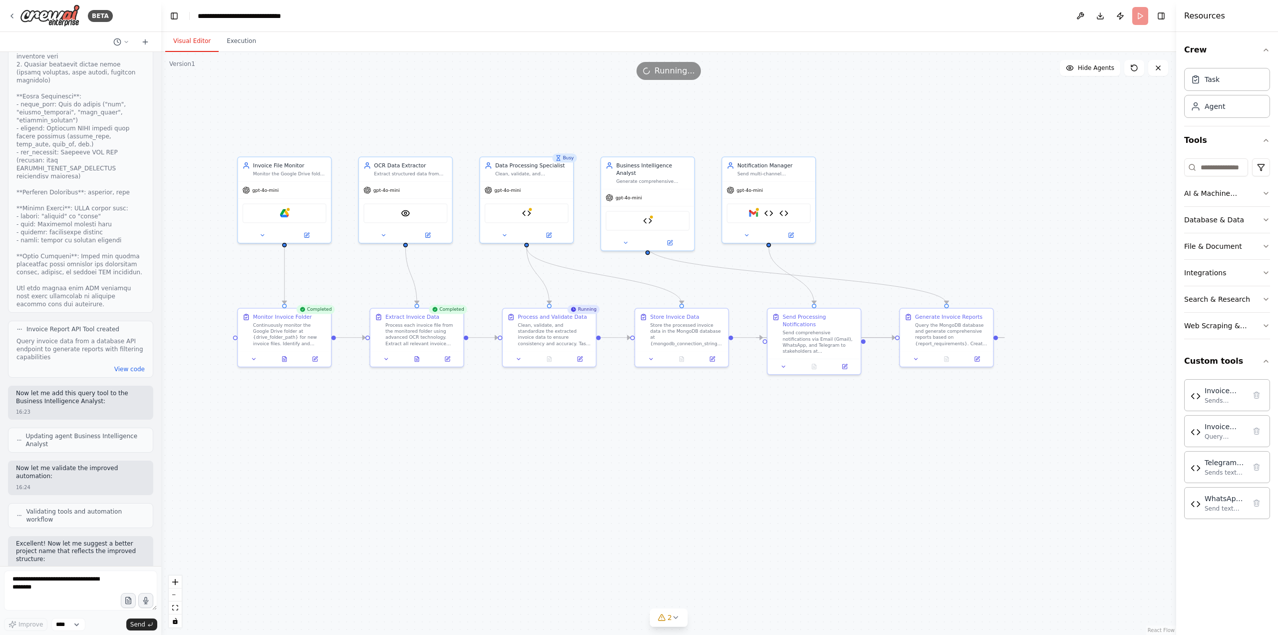
click at [729, 488] on div ".deletable-edge-delete-btn { width: 20px; height: 20px; border: 0px solid #ffff…" at bounding box center [668, 343] width 1015 height 583
click at [742, 488] on div ".deletable-edge-delete-btn { width: 20px; height: 20px; border: 0px solid #ffff…" at bounding box center [668, 343] width 1015 height 583
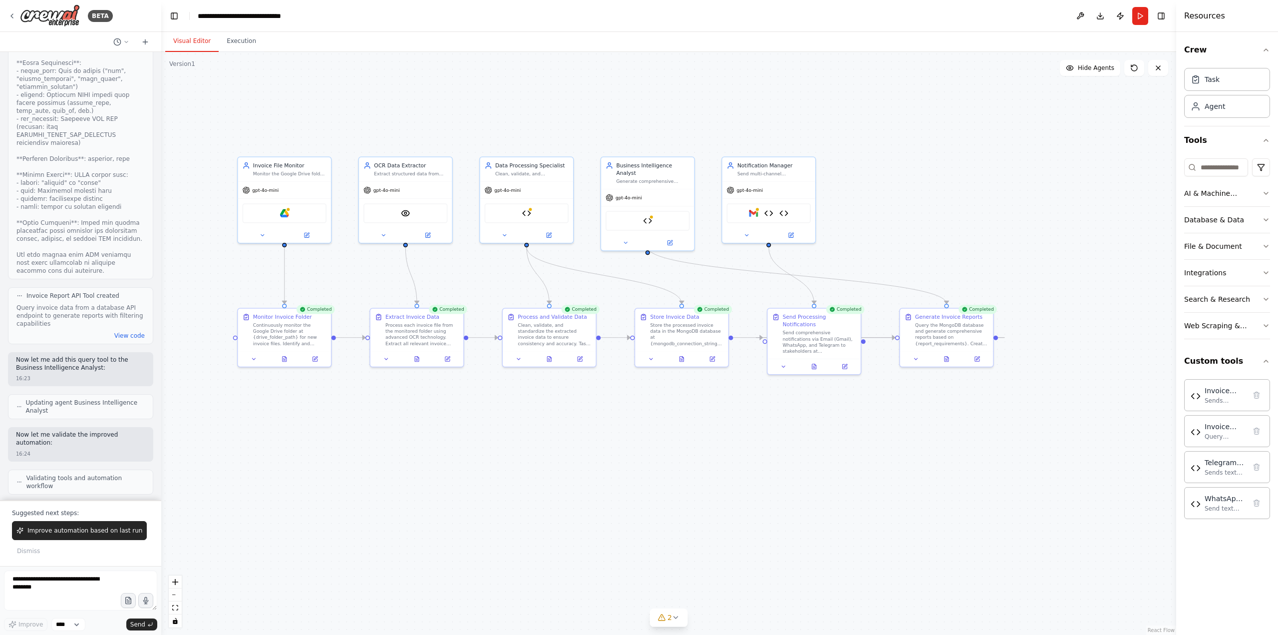
scroll to position [10310, 0]
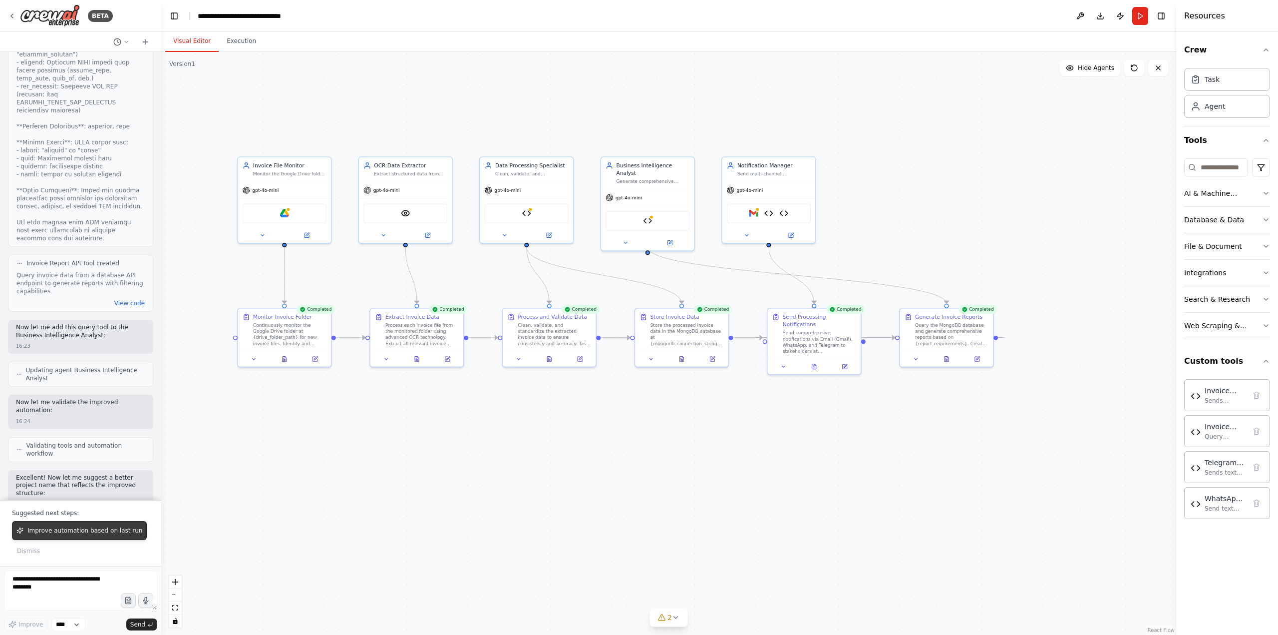
click at [53, 533] on span "Improve automation based on last run" at bounding box center [84, 530] width 115 height 8
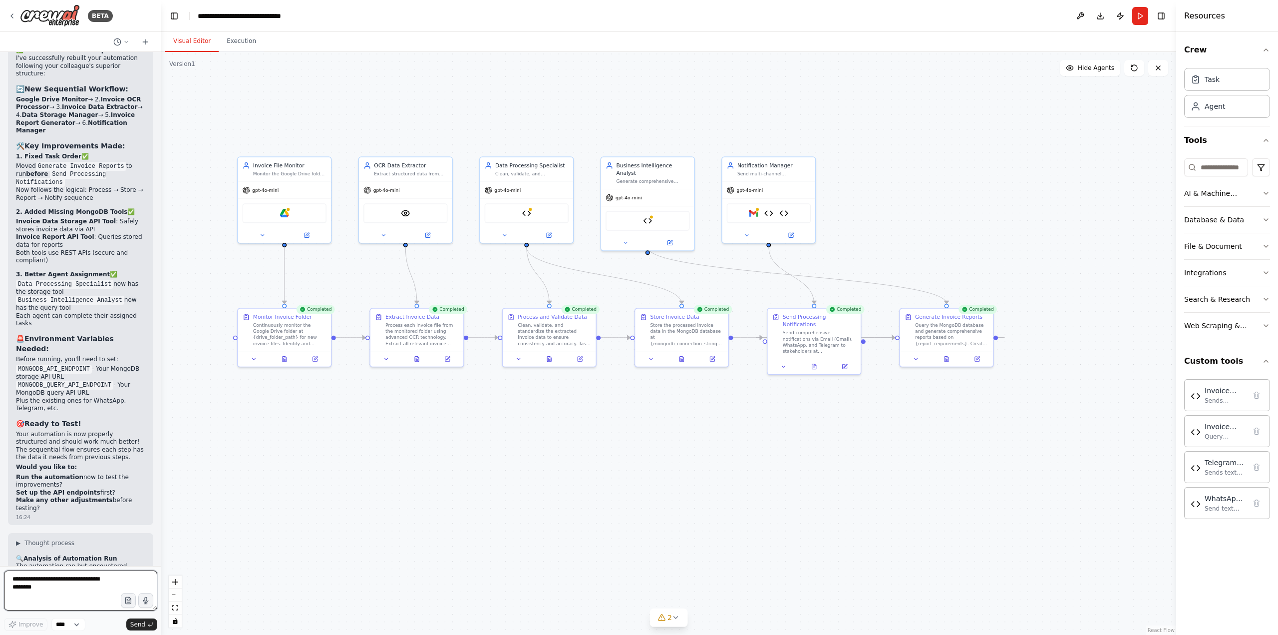
scroll to position [10887, 0]
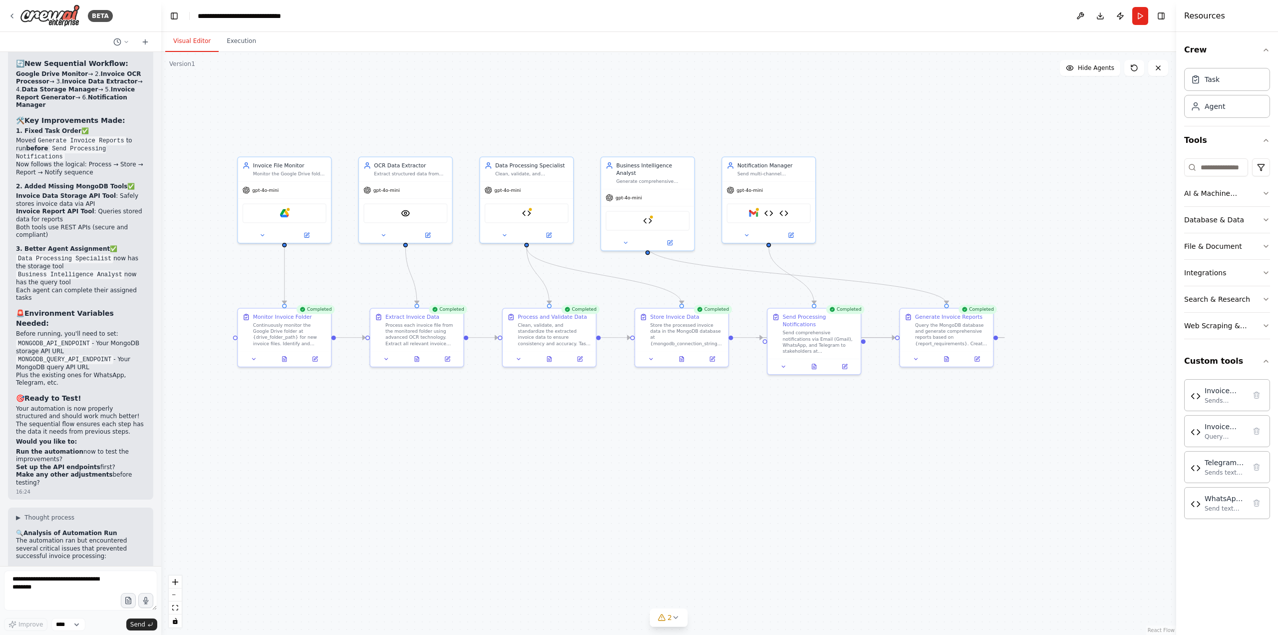
click at [857, 431] on div ".deletable-edge-delete-btn { width: 20px; height: 20px; border: 0px solid #ffff…" at bounding box center [668, 343] width 1015 height 583
